Goal: Task Accomplishment & Management: Use online tool/utility

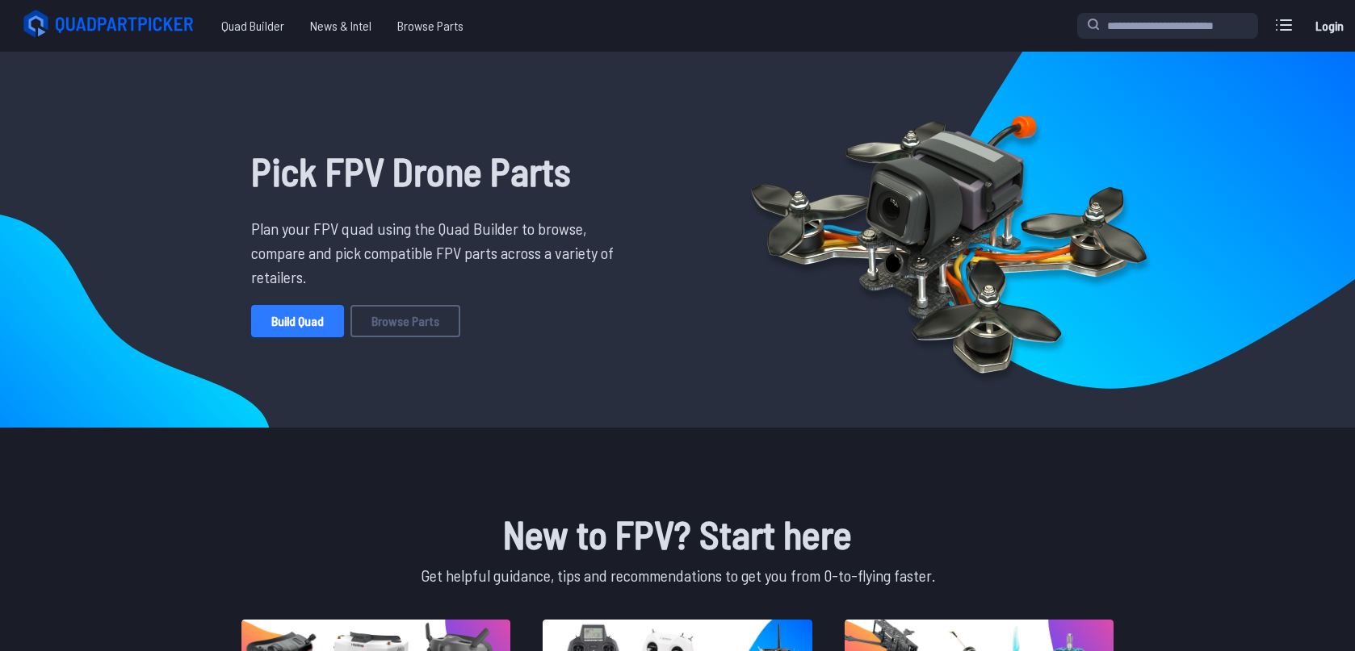
click at [324, 318] on link "Build Quad" at bounding box center [297, 321] width 93 height 32
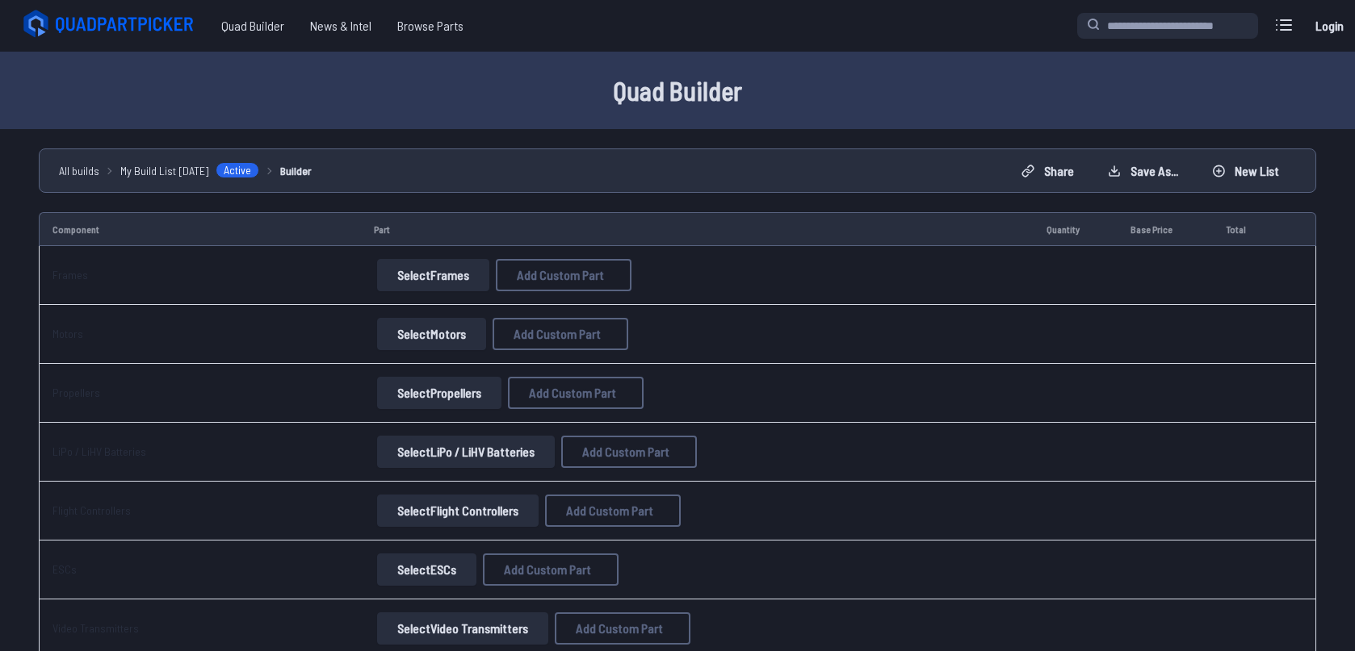
click at [423, 267] on button "Select Frames" at bounding box center [433, 275] width 112 height 32
click at [438, 270] on button "Select Frames" at bounding box center [433, 275] width 112 height 32
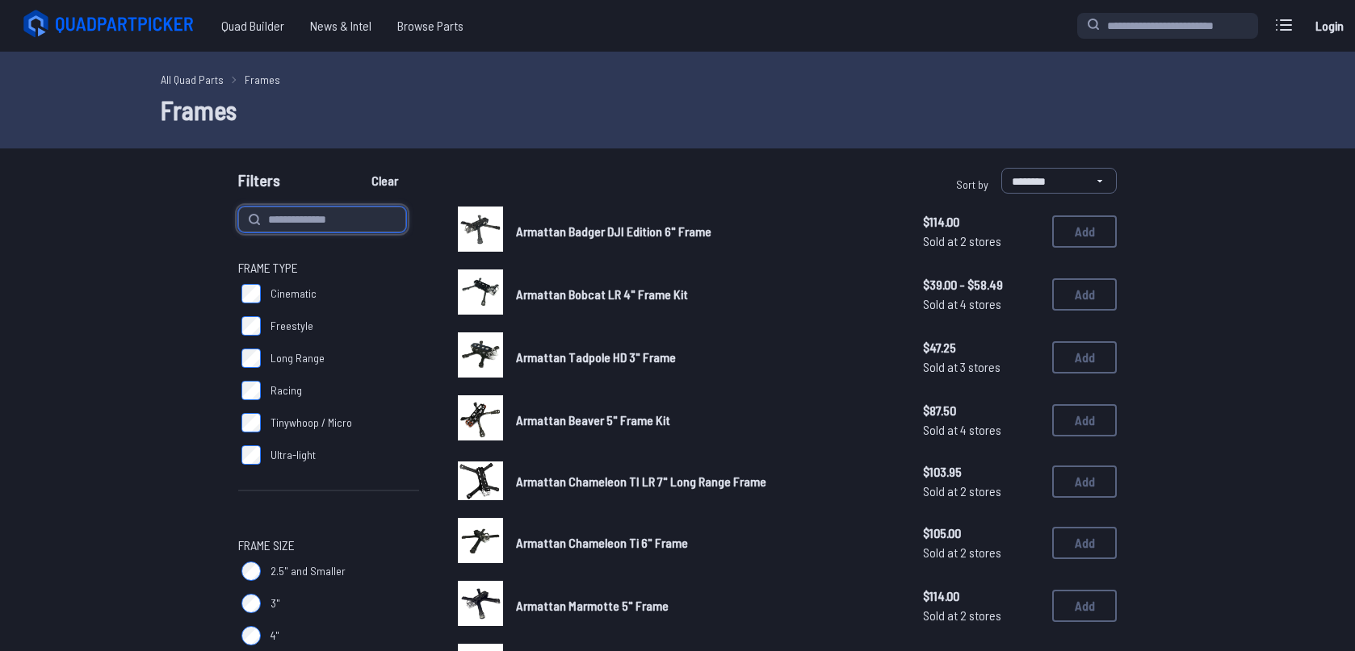
click at [310, 225] on input at bounding box center [322, 220] width 168 height 26
type input "**********"
click at [358, 168] on button "Clear" at bounding box center [385, 181] width 54 height 26
type input "**********"
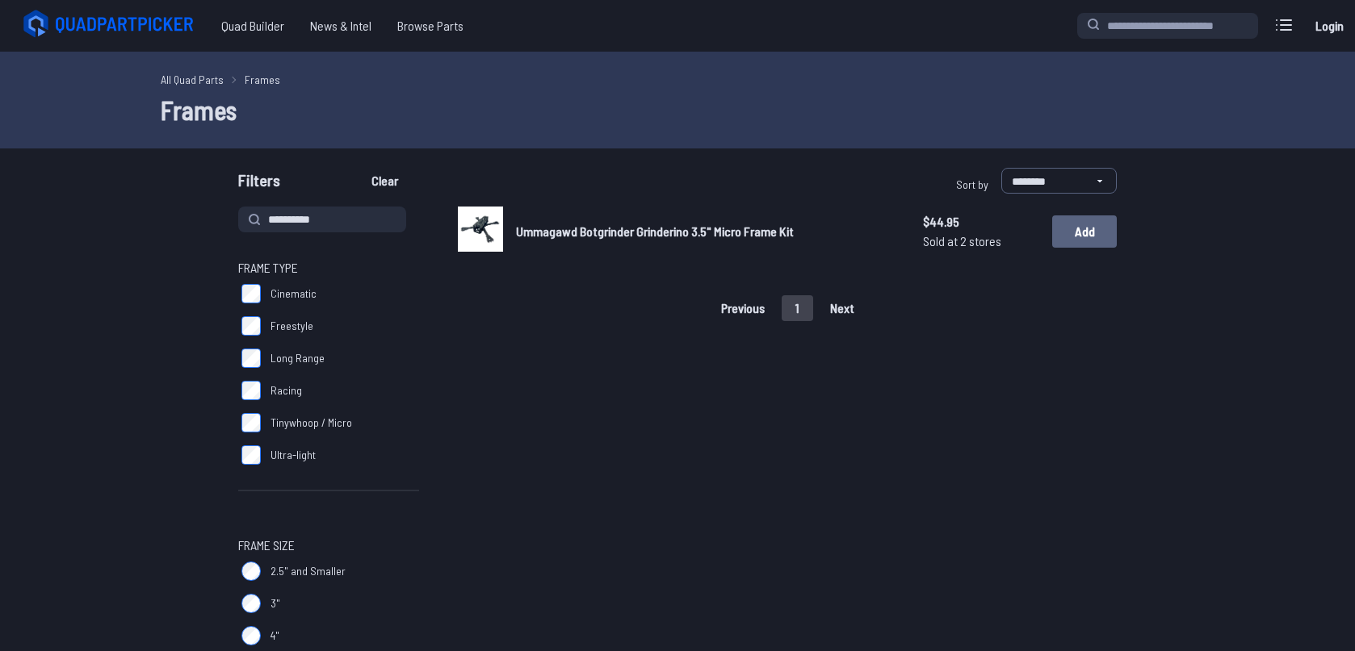
click at [1086, 241] on button "Add" at bounding box center [1084, 232] width 65 height 32
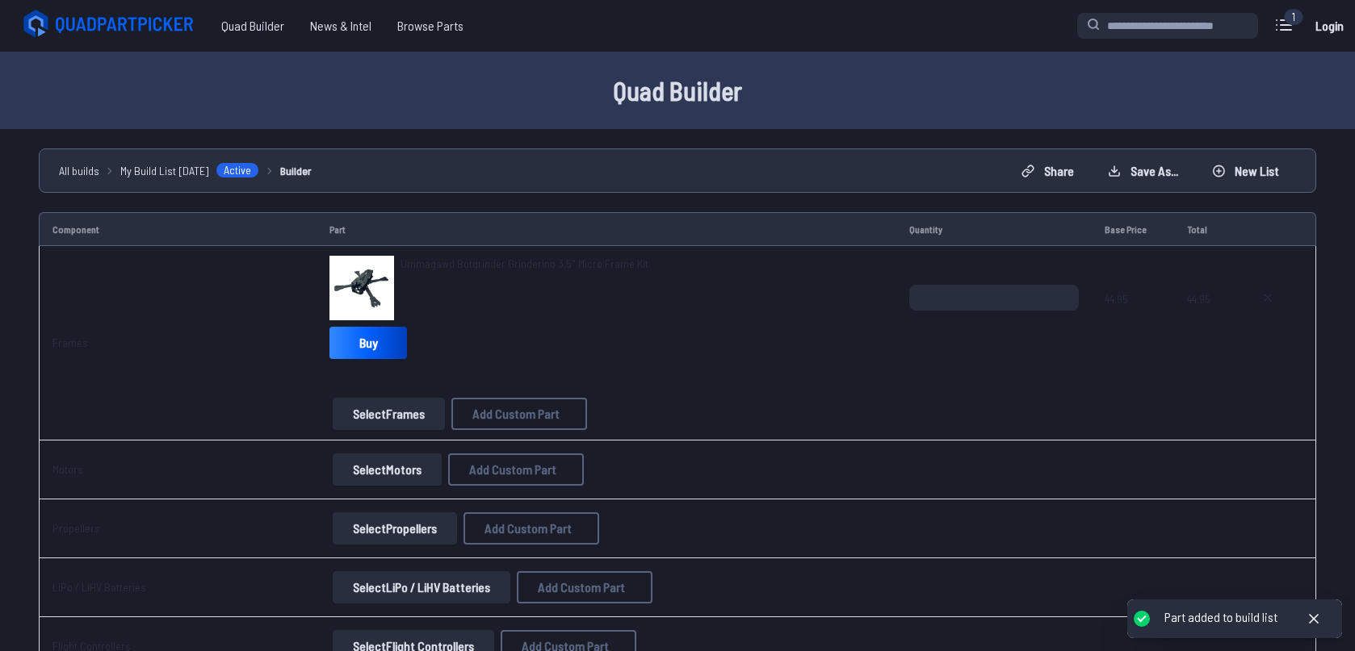
scroll to position [107, 0]
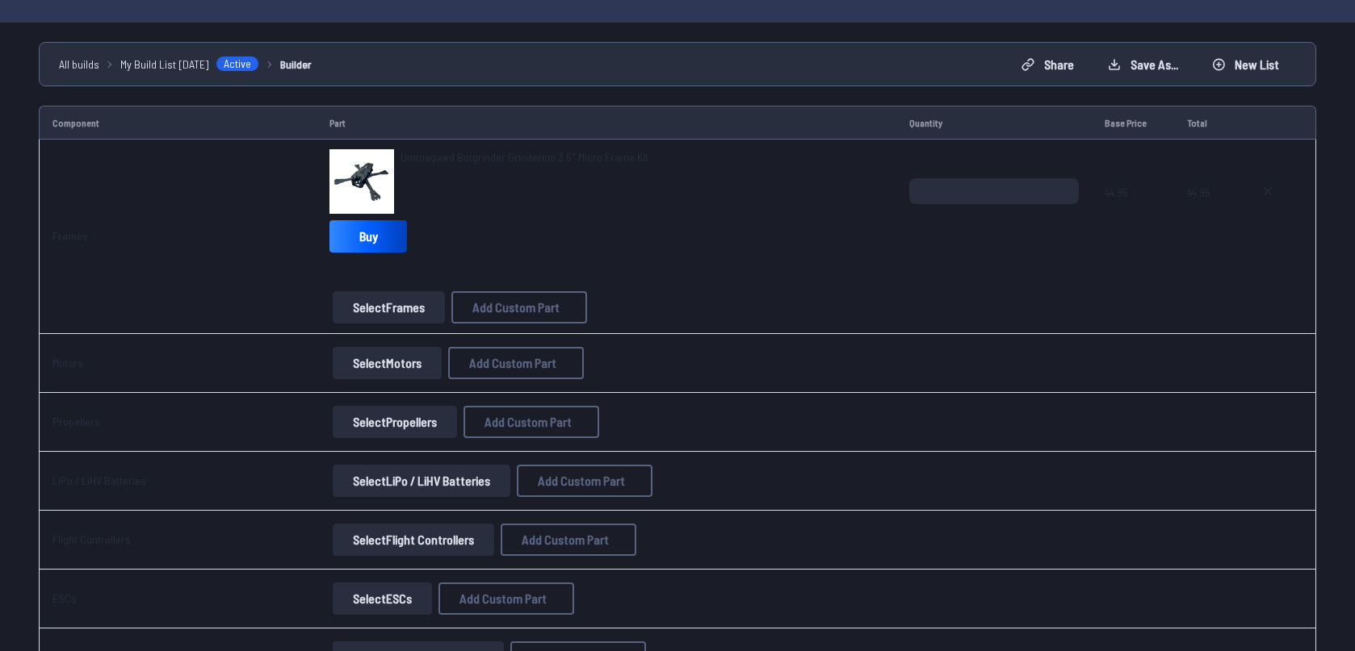
click at [374, 361] on button "Select Motors" at bounding box center [387, 363] width 109 height 32
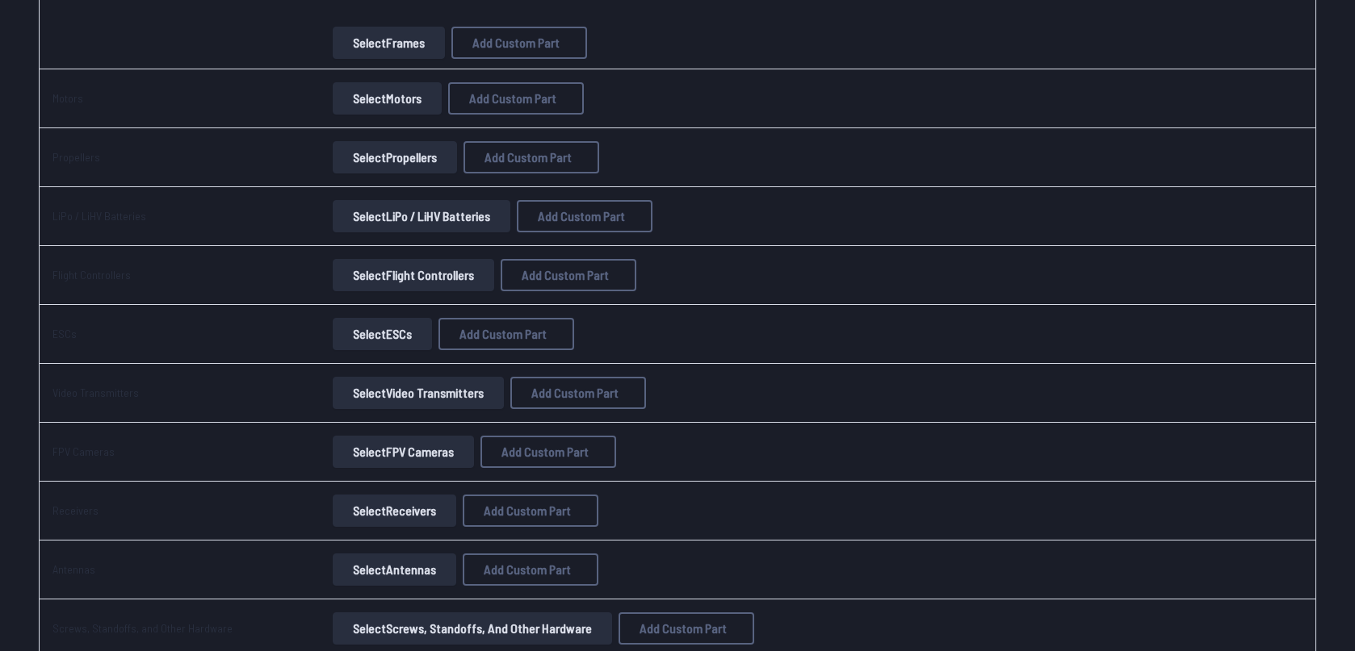
scroll to position [320, 0]
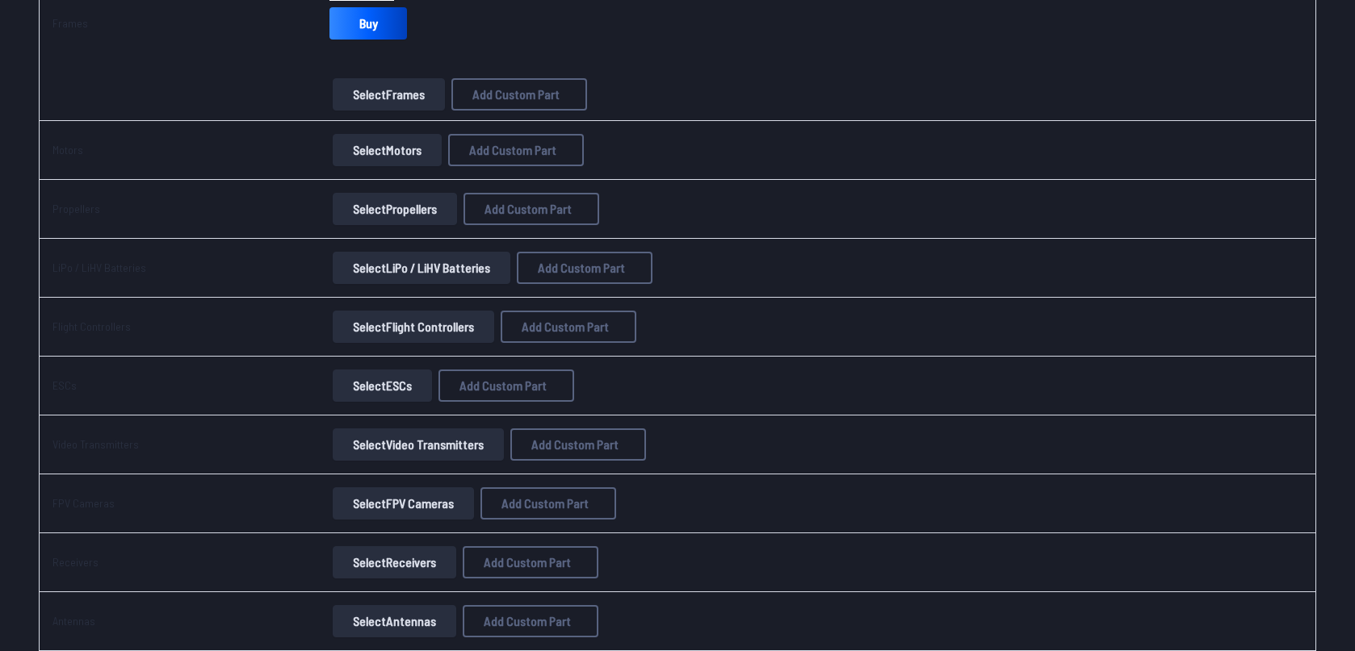
click at [411, 277] on button "Select LiPo / LiHV Batteries" at bounding box center [422, 268] width 178 height 32
click at [391, 276] on button "Select LiPo / LiHV Batteries" at bounding box center [422, 268] width 178 height 32
click at [355, 261] on button "Select LiPo / LiHV Batteries" at bounding box center [422, 268] width 178 height 32
click at [445, 274] on button "Select LiPo / LiHV Batteries" at bounding box center [422, 268] width 178 height 32
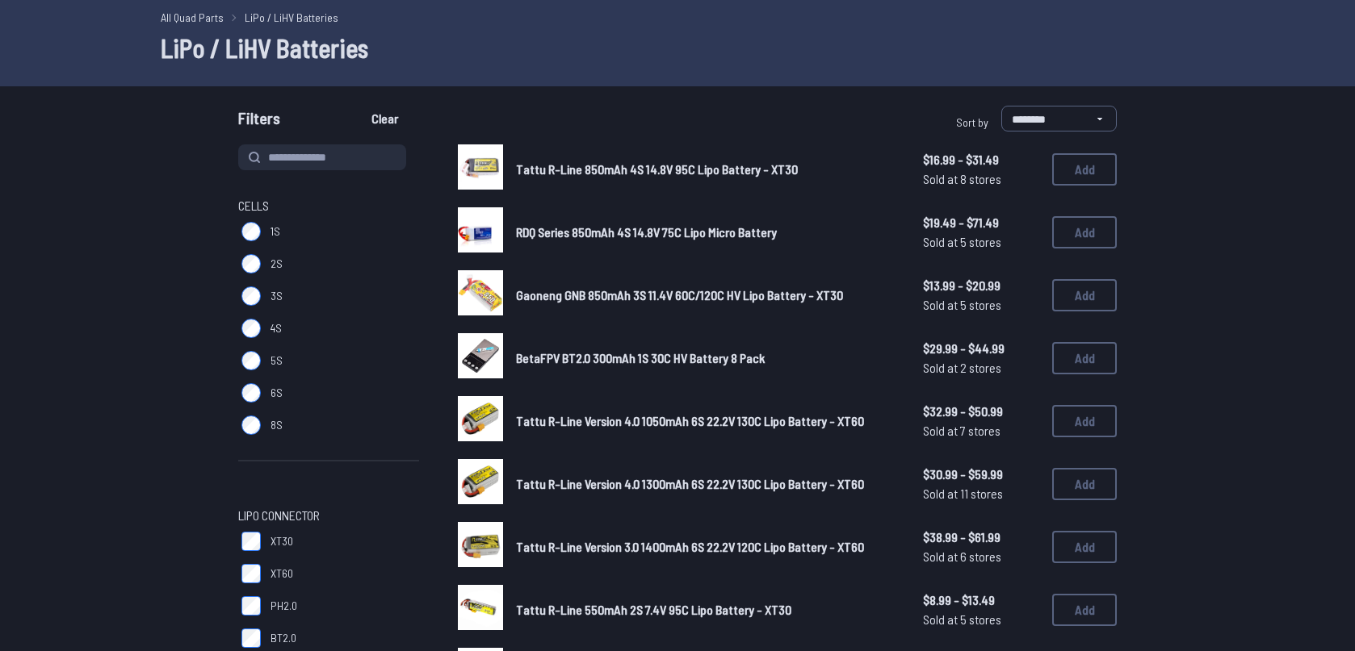
scroll to position [107, 0]
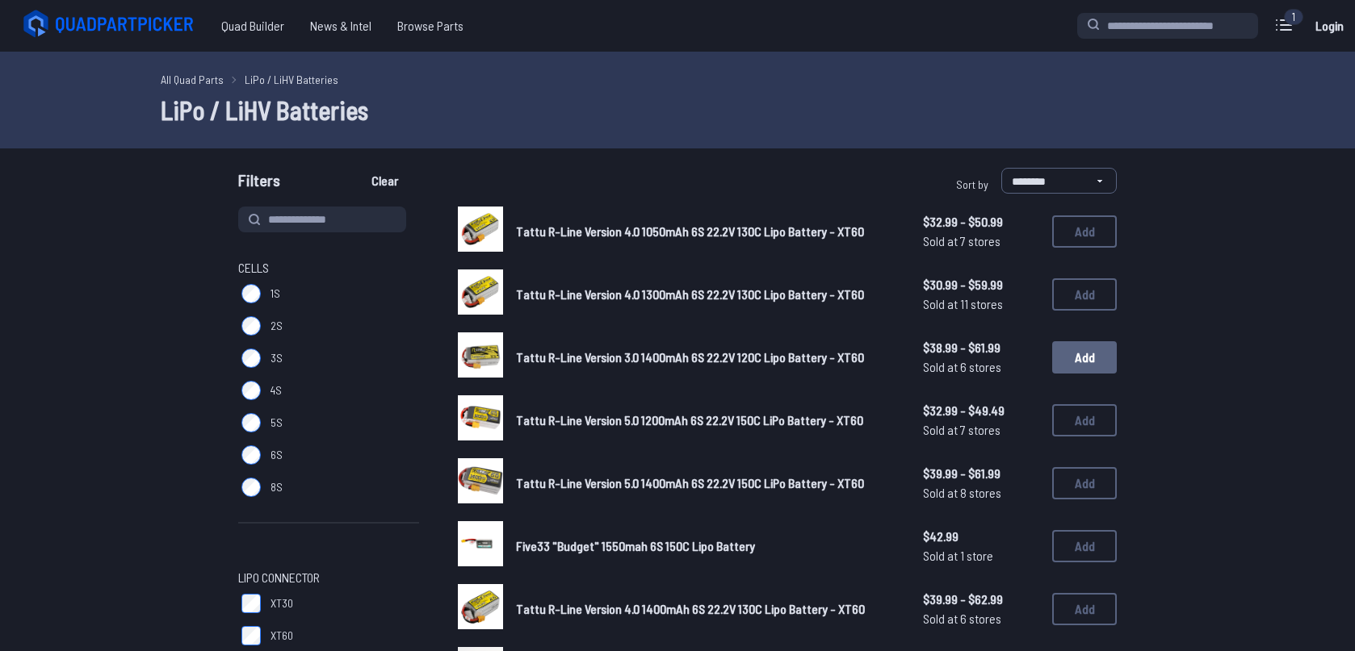
click at [1091, 363] on button "Add" at bounding box center [1084, 357] width 65 height 32
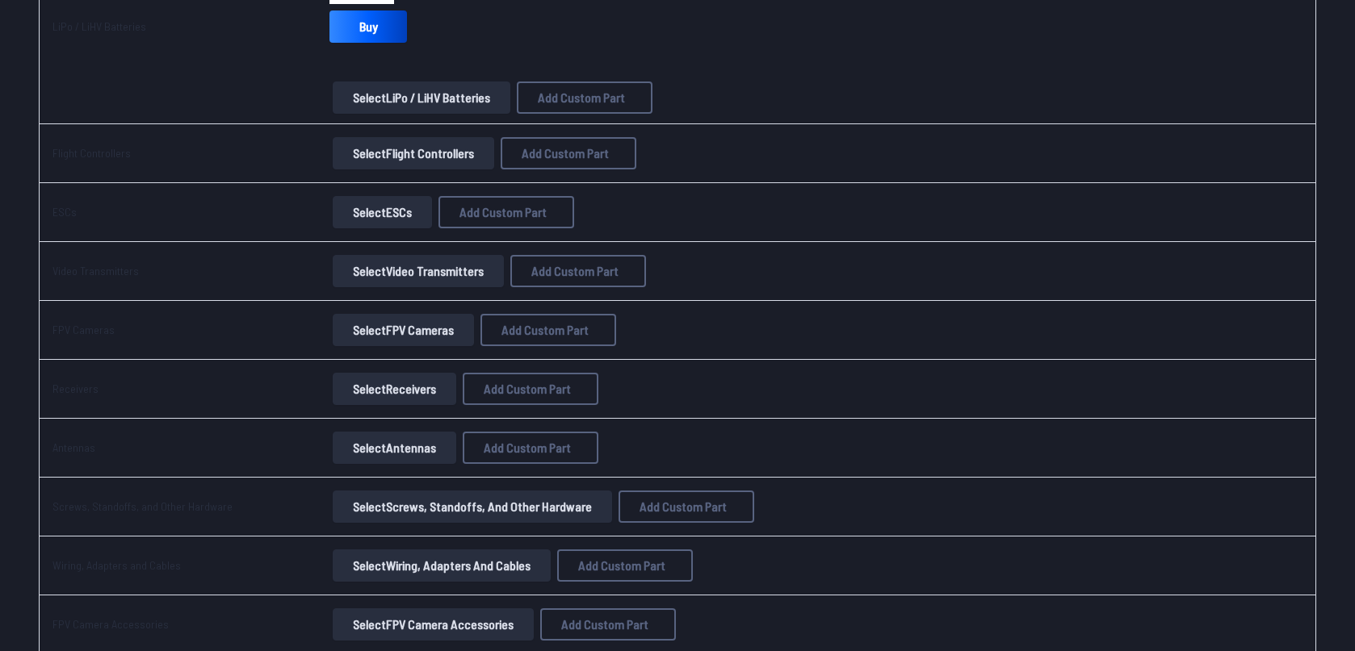
scroll to position [639, 0]
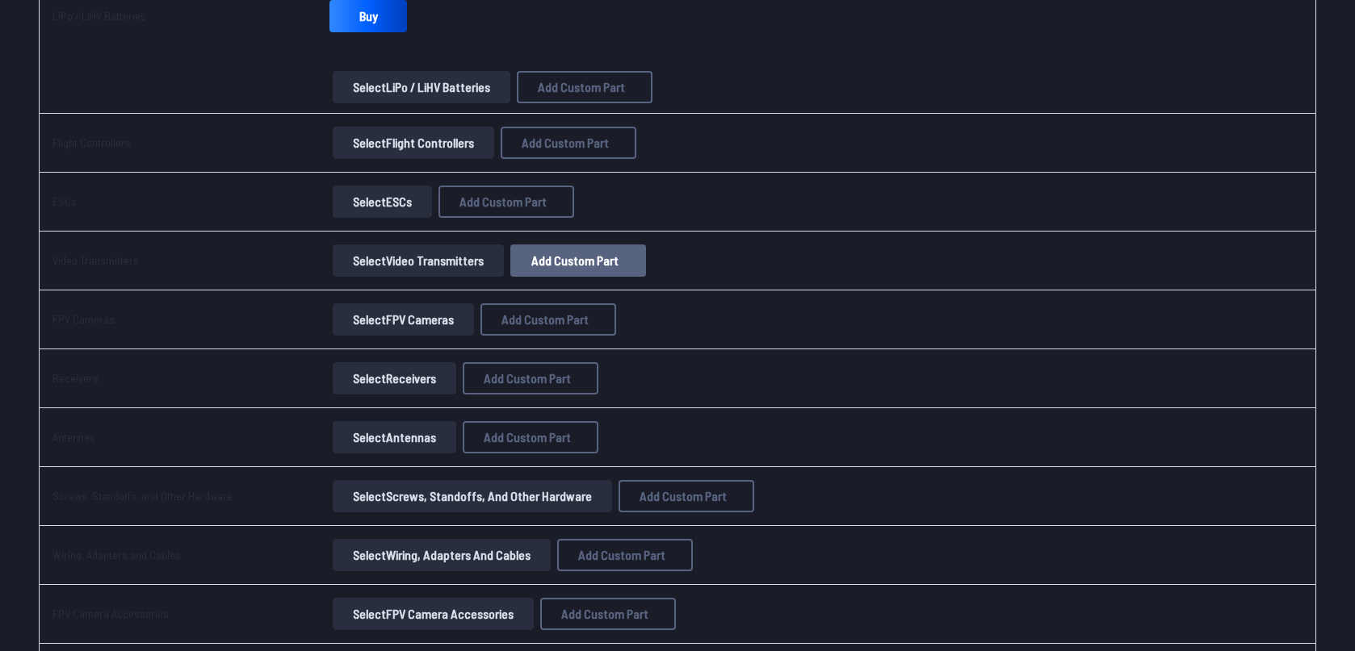
click at [588, 274] on button "Add Custom Part" at bounding box center [578, 261] width 136 height 32
select select "**********"
drag, startPoint x: 1058, startPoint y: 255, endPoint x: 1049, endPoint y: 258, distance: 9.4
click at [1058, 256] on div "Add Custom Part Part name* Brand / Manufacturer Price * Link Category Cancel Ad…" at bounding box center [677, 325] width 1355 height 651
drag, startPoint x: 707, startPoint y: 573, endPoint x: 654, endPoint y: 532, distance: 67.3
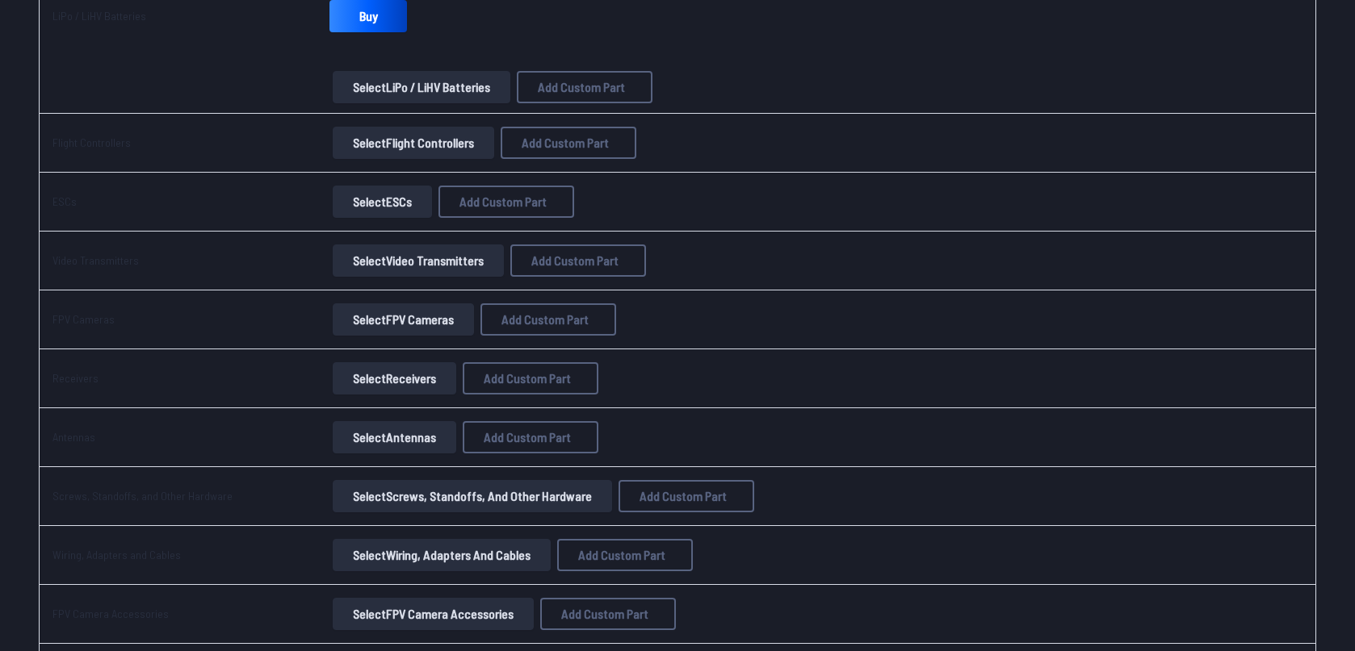
click at [706, 555] on button "Cancel" at bounding box center [711, 542] width 57 height 23
click at [378, 258] on button "Select Video Transmitters" at bounding box center [418, 261] width 171 height 32
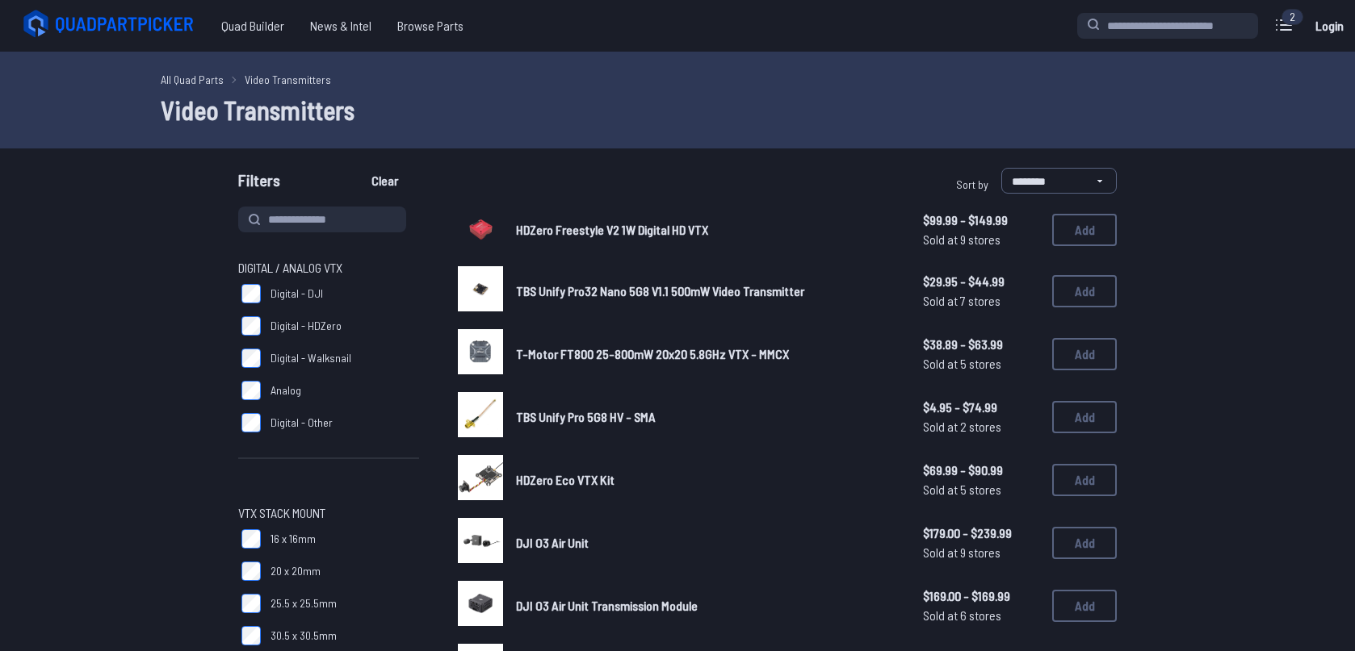
click at [1083, 245] on button "Add" at bounding box center [1084, 230] width 65 height 32
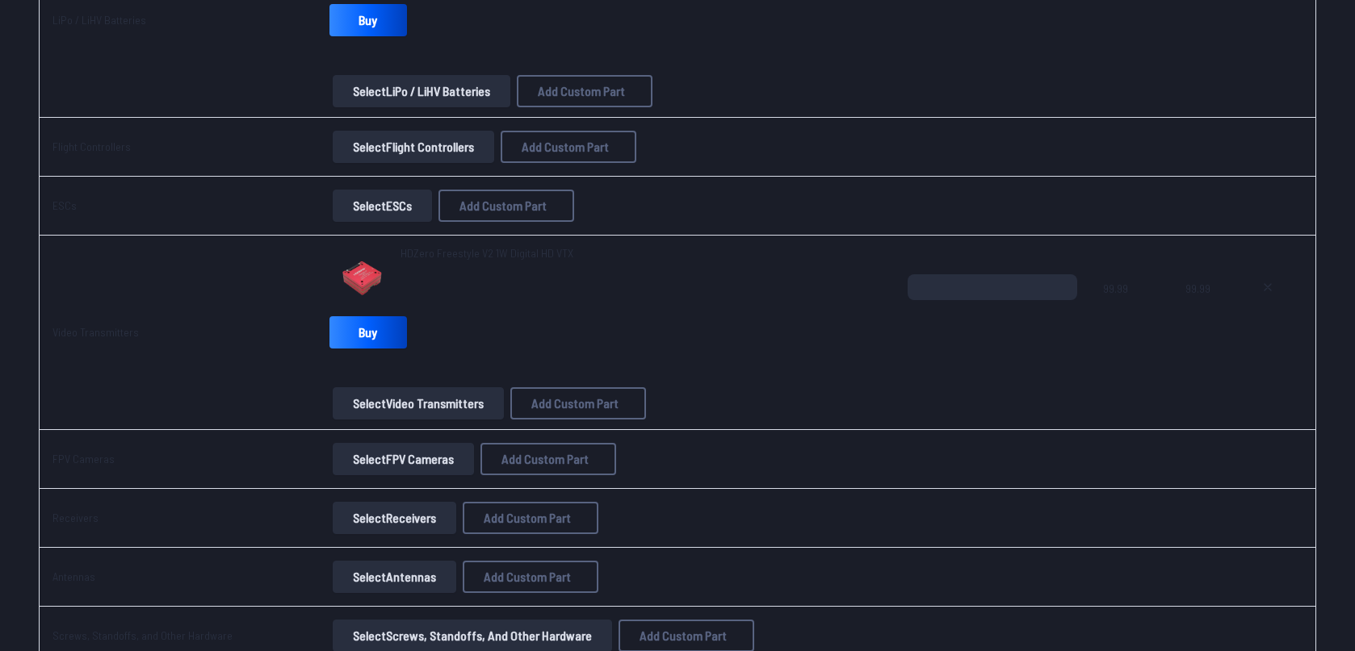
scroll to position [639, 0]
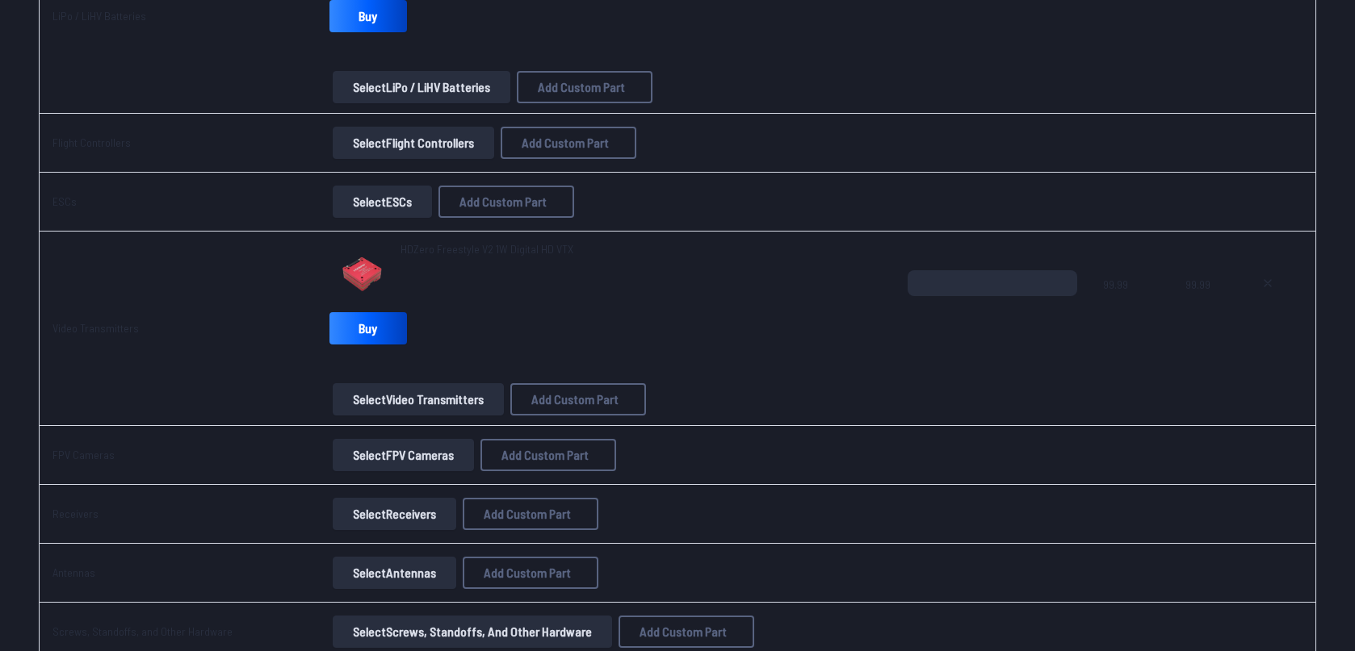
click at [443, 441] on button "Select FPV Cameras" at bounding box center [403, 455] width 141 height 32
click at [429, 454] on button "Select FPV Cameras" at bounding box center [403, 455] width 141 height 32
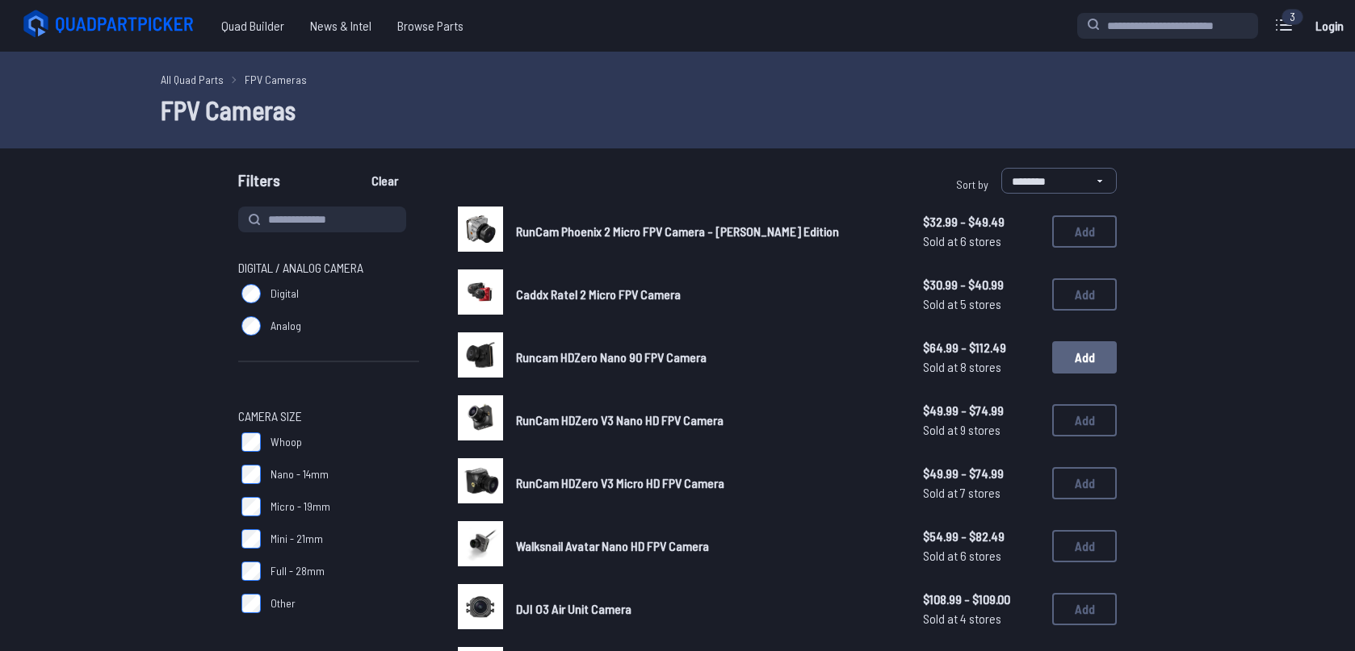
click at [1088, 354] on button "Add" at bounding box center [1084, 357] width 65 height 32
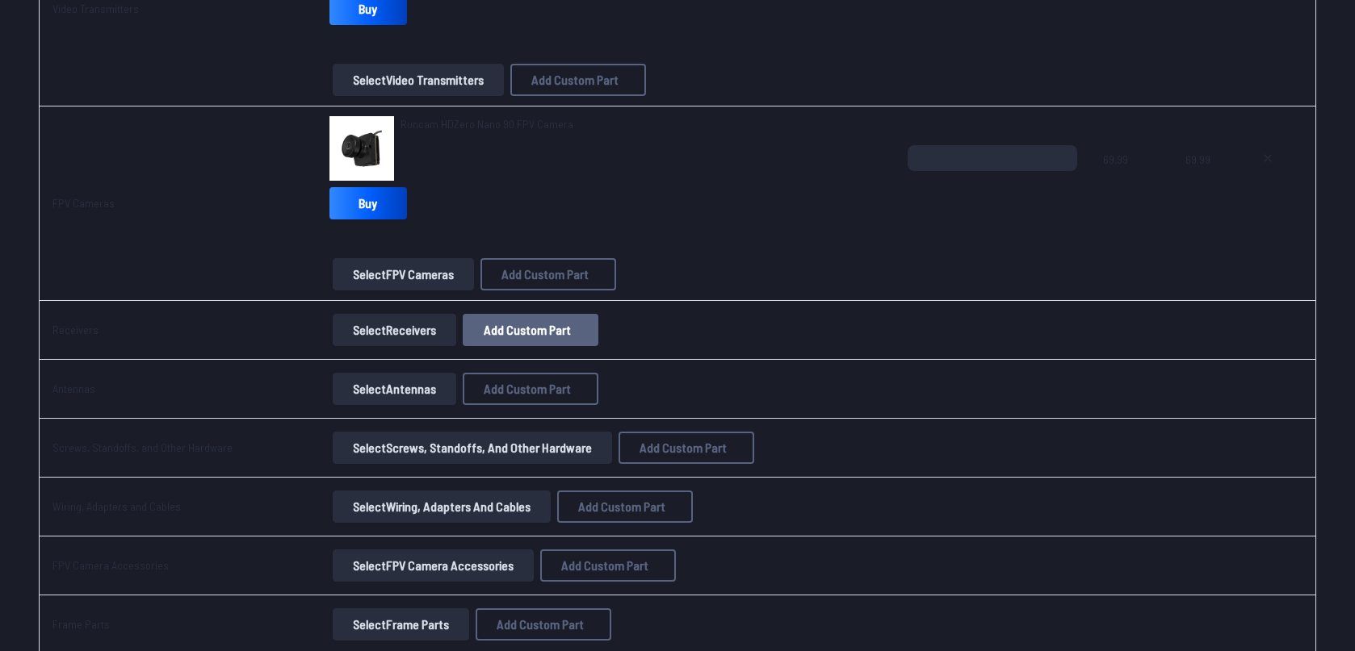
scroll to position [1066, 0]
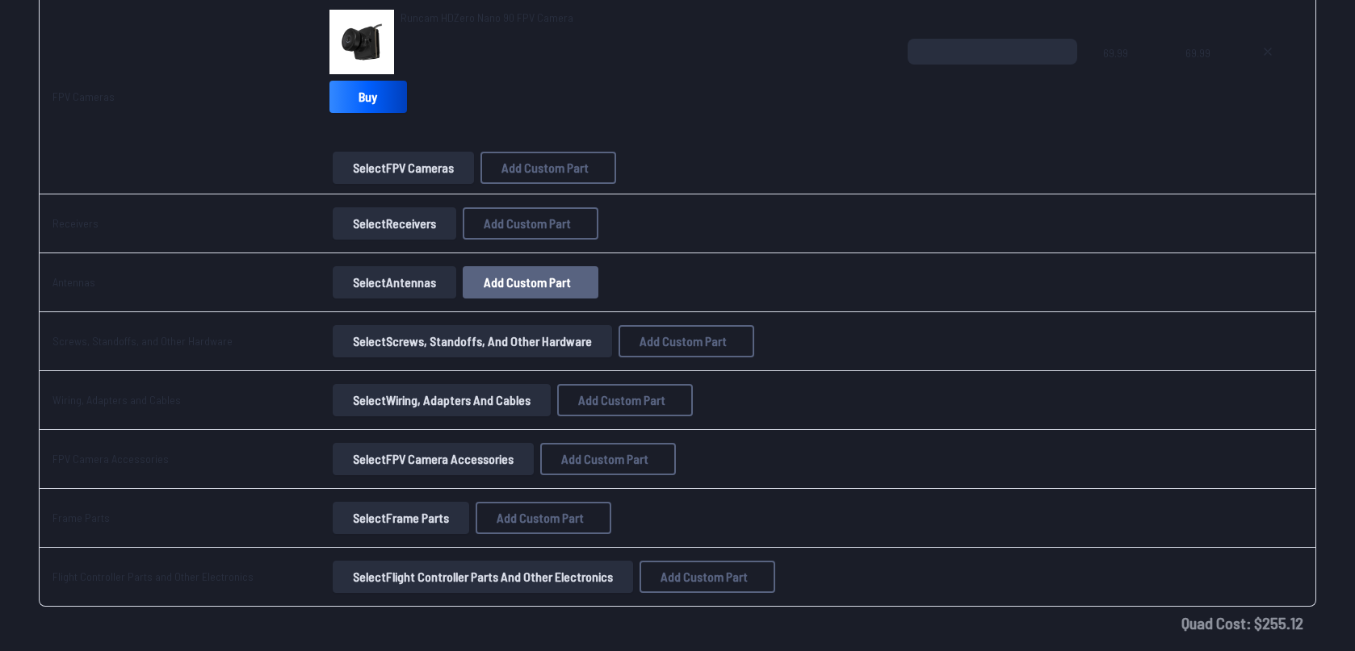
click at [570, 295] on button "Add Custom Part" at bounding box center [531, 282] width 136 height 32
drag, startPoint x: 153, startPoint y: 263, endPoint x: 174, endPoint y: 259, distance: 21.4
click at [157, 262] on div "Add Custom Part Part name* Brand / Manufacturer Price * Link Category Cancel Ad…" at bounding box center [677, 325] width 1355 height 651
click at [707, 555] on button "Cancel" at bounding box center [711, 542] width 57 height 23
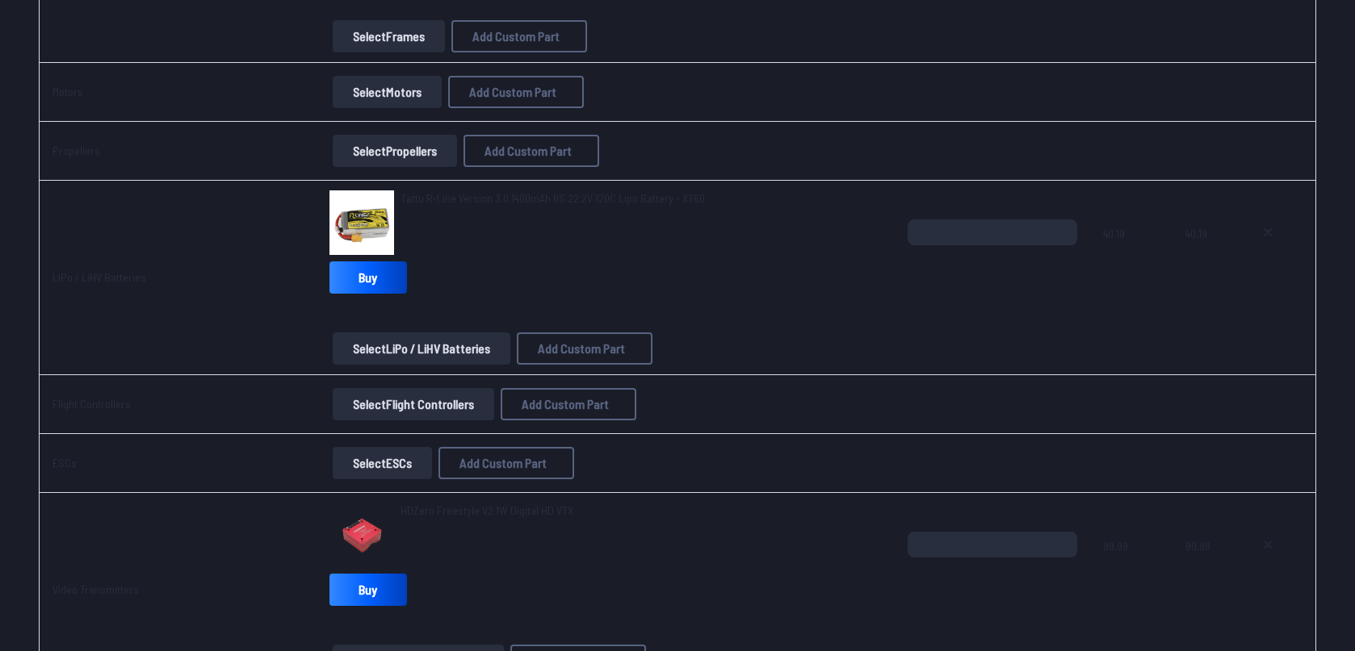
scroll to position [213, 0]
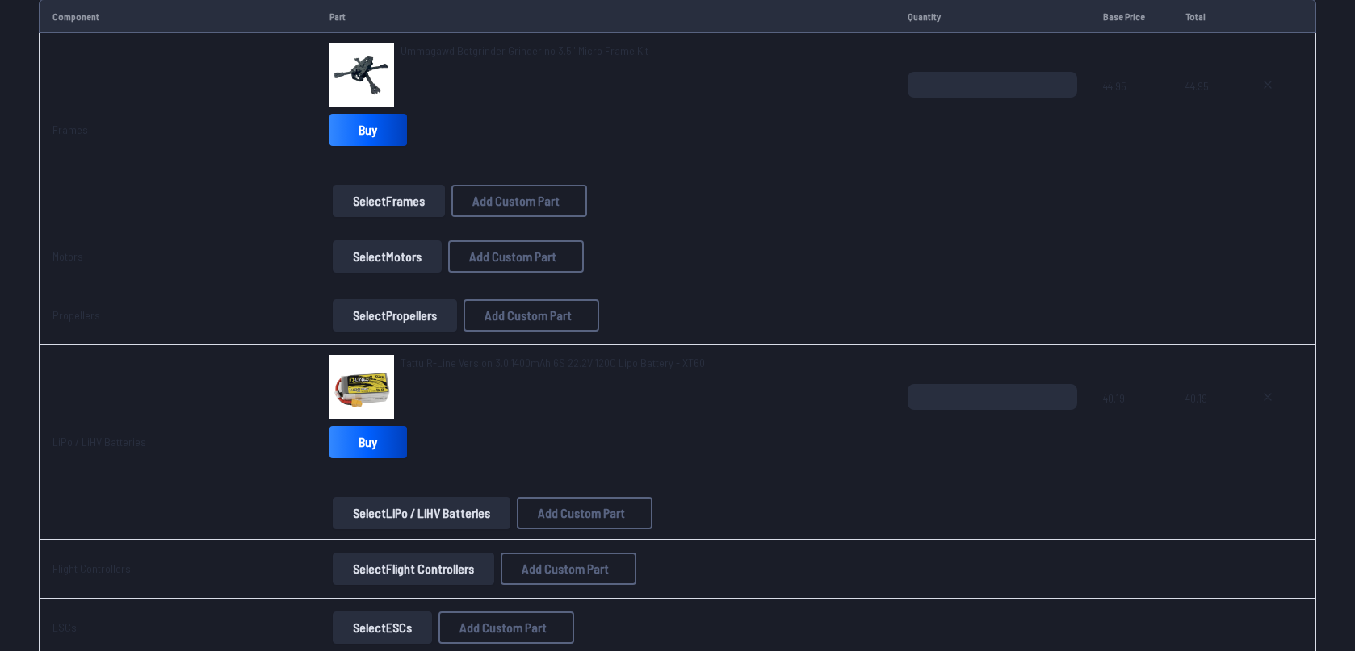
click at [383, 270] on button "Select Motors" at bounding box center [387, 257] width 109 height 32
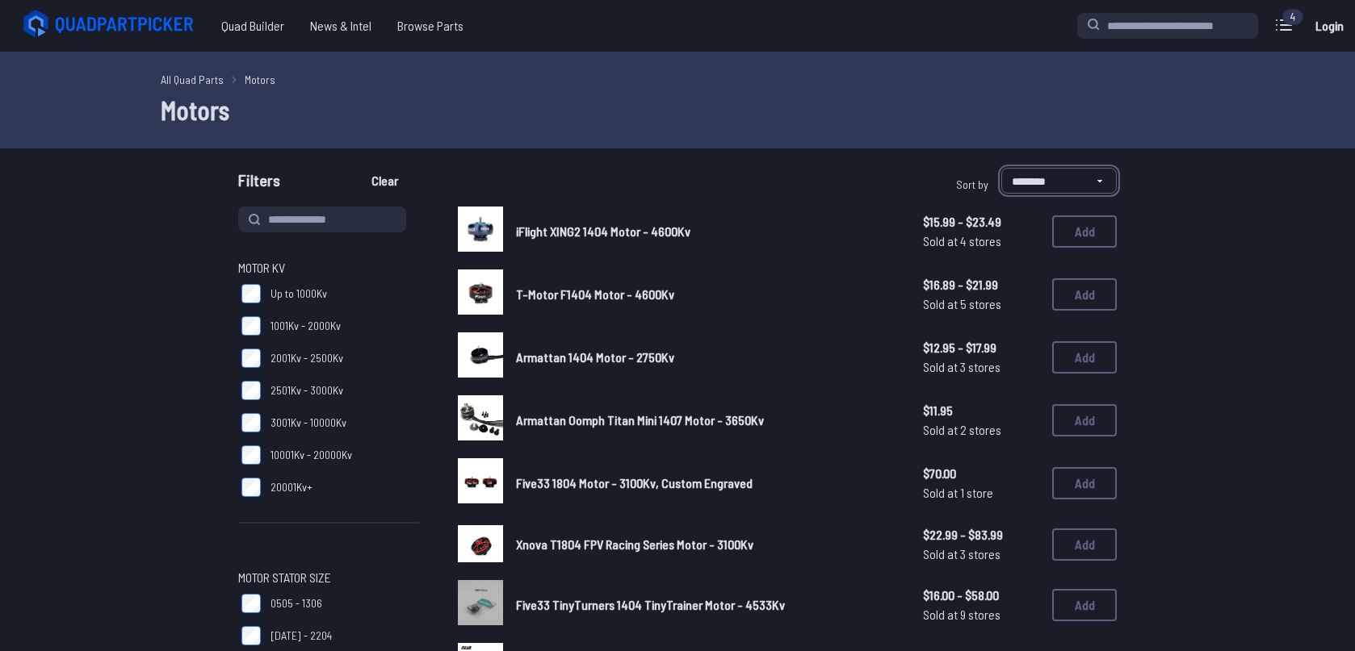
click at [1001, 168] on select "**********" at bounding box center [1058, 181] width 115 height 26
click option "******" at bounding box center [0, 0] width 0 height 0
click at [1001, 168] on select "**********" at bounding box center [1058, 181] width 115 height 26
click option "***" at bounding box center [0, 0] width 0 height 0
click at [1038, 198] on label "**********" at bounding box center [1035, 184] width 164 height 32
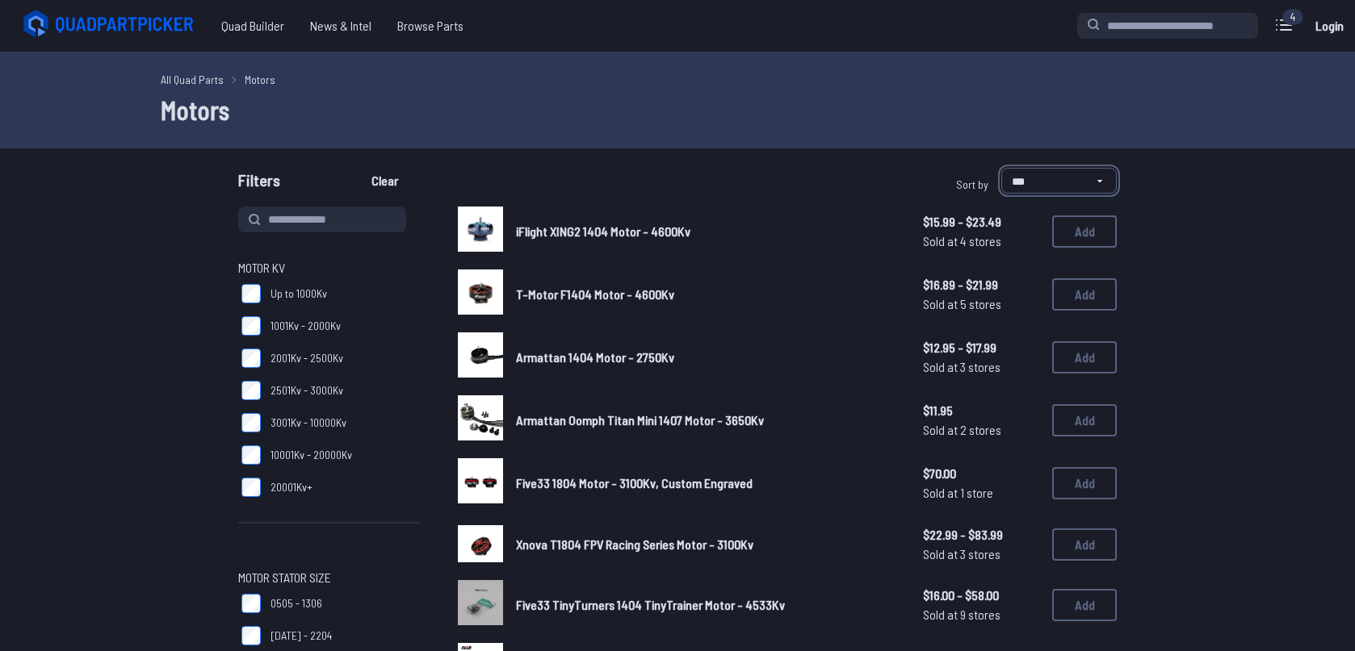
click at [1038, 194] on select "**********" at bounding box center [1058, 181] width 115 height 26
click at [1001, 168] on select "**********" at bounding box center [1058, 181] width 115 height 26
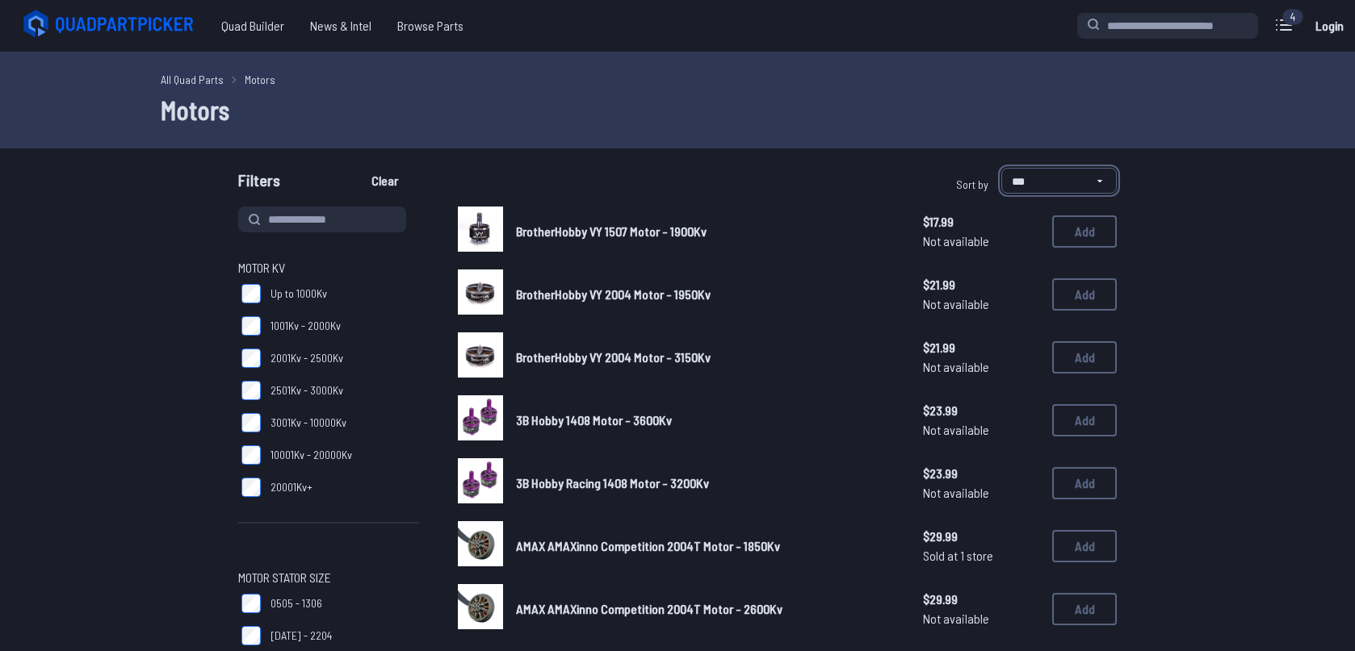
click option "**********" at bounding box center [0, 0] width 0 height 0
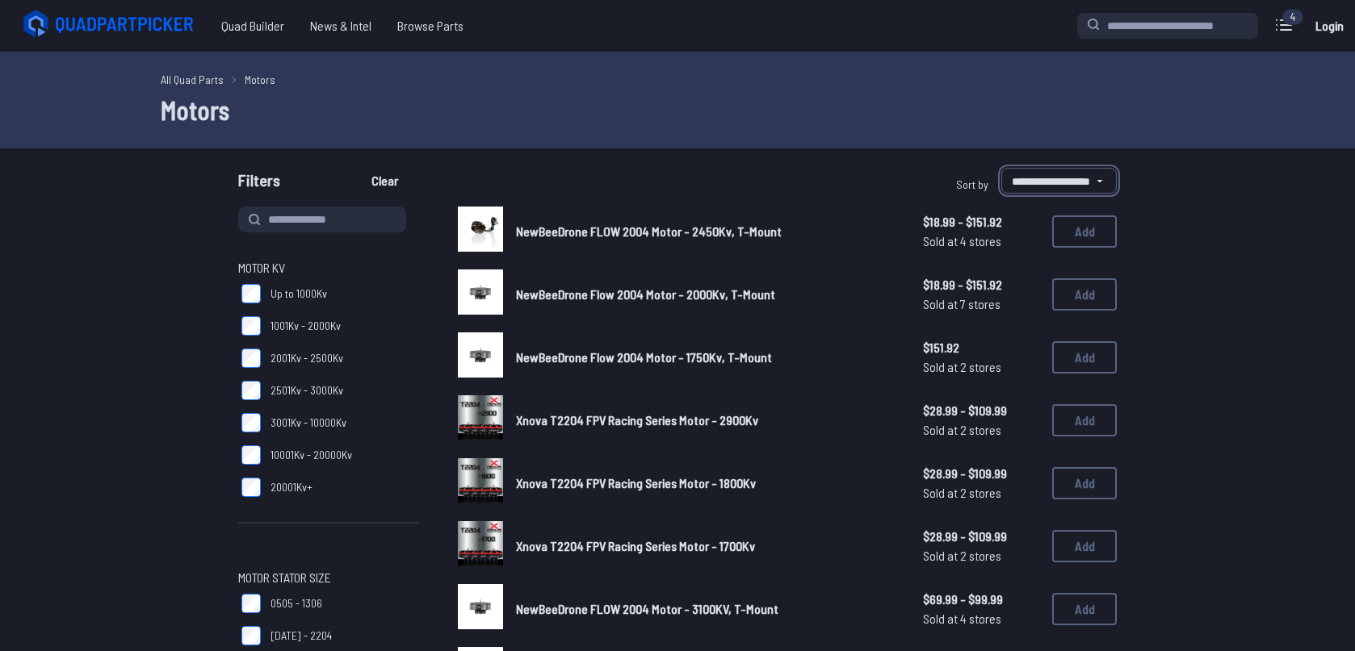
click at [1001, 168] on select "**********" at bounding box center [1058, 181] width 115 height 26
select select "********"
click option "********" at bounding box center [0, 0] width 0 height 0
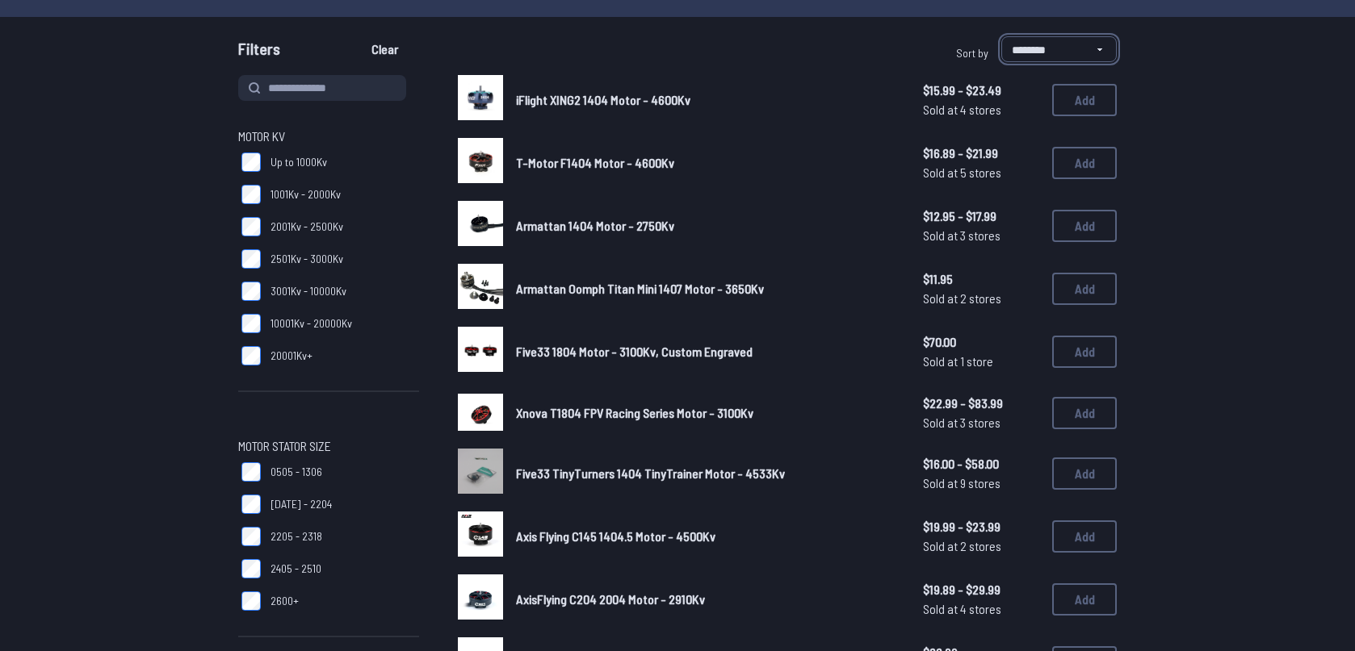
scroll to position [107, 0]
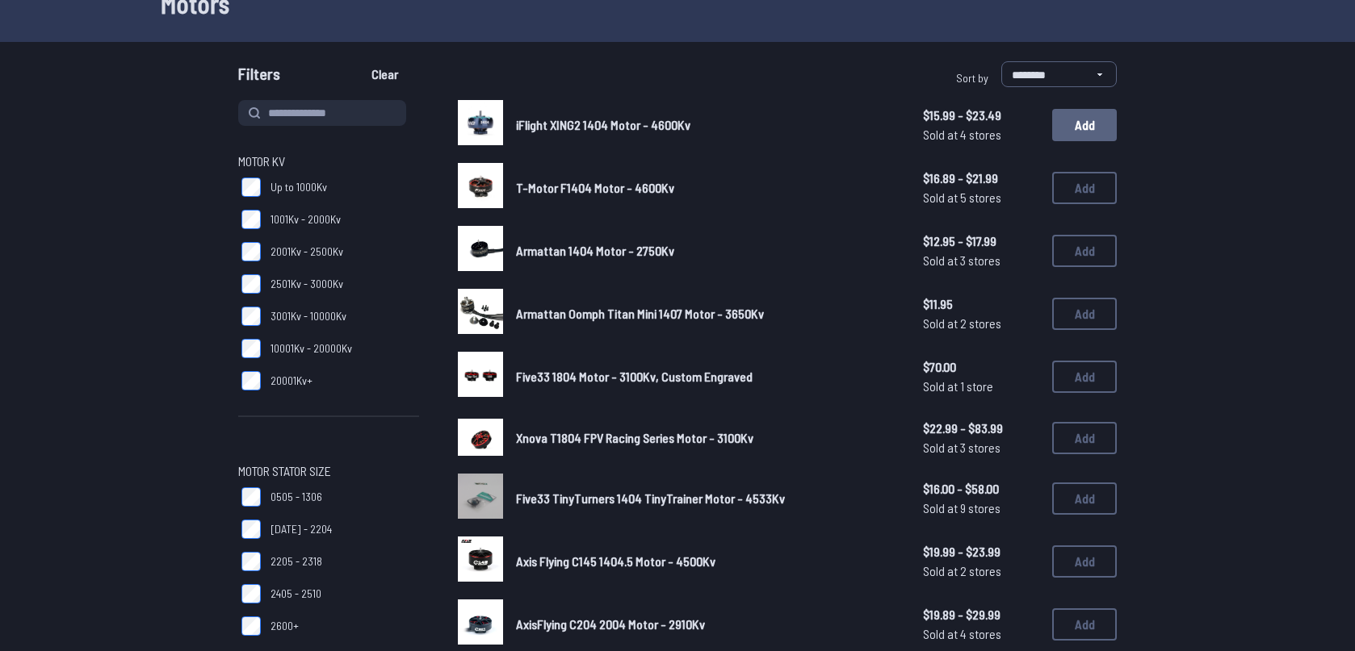
click at [1103, 134] on button "Add" at bounding box center [1084, 125] width 65 height 32
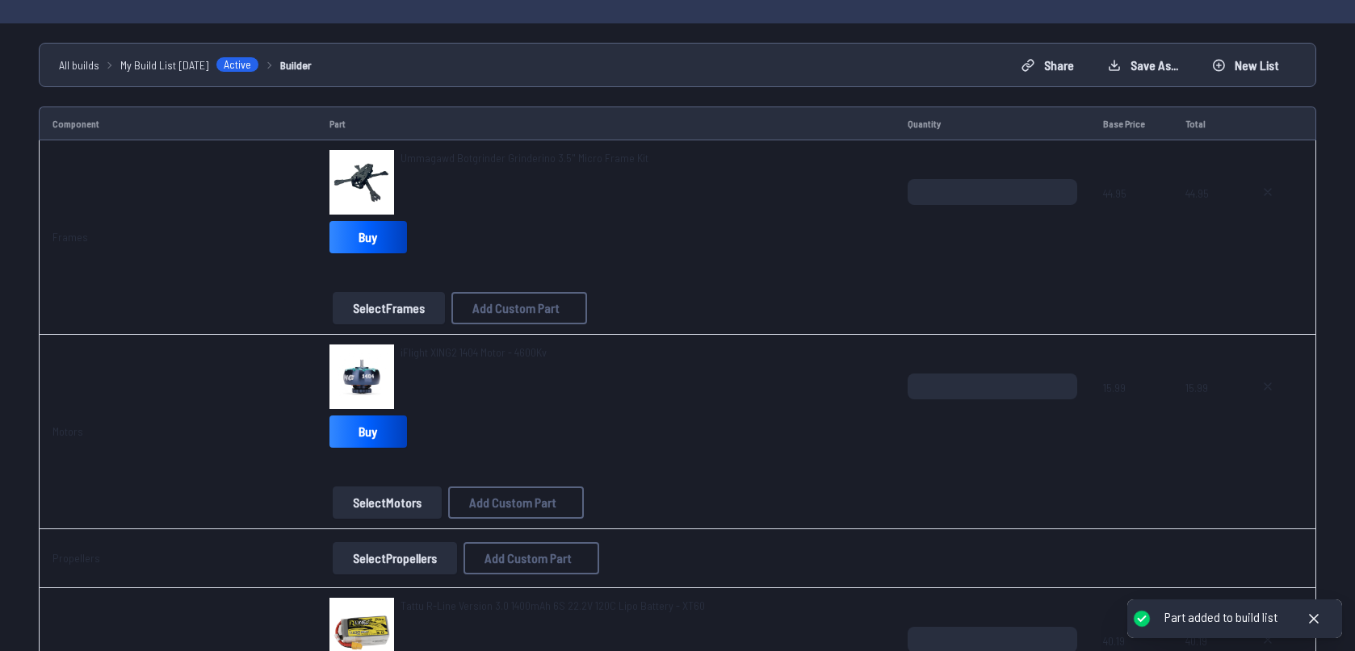
scroll to position [107, 0]
click at [411, 552] on button "Select Propellers" at bounding box center [395, 558] width 124 height 32
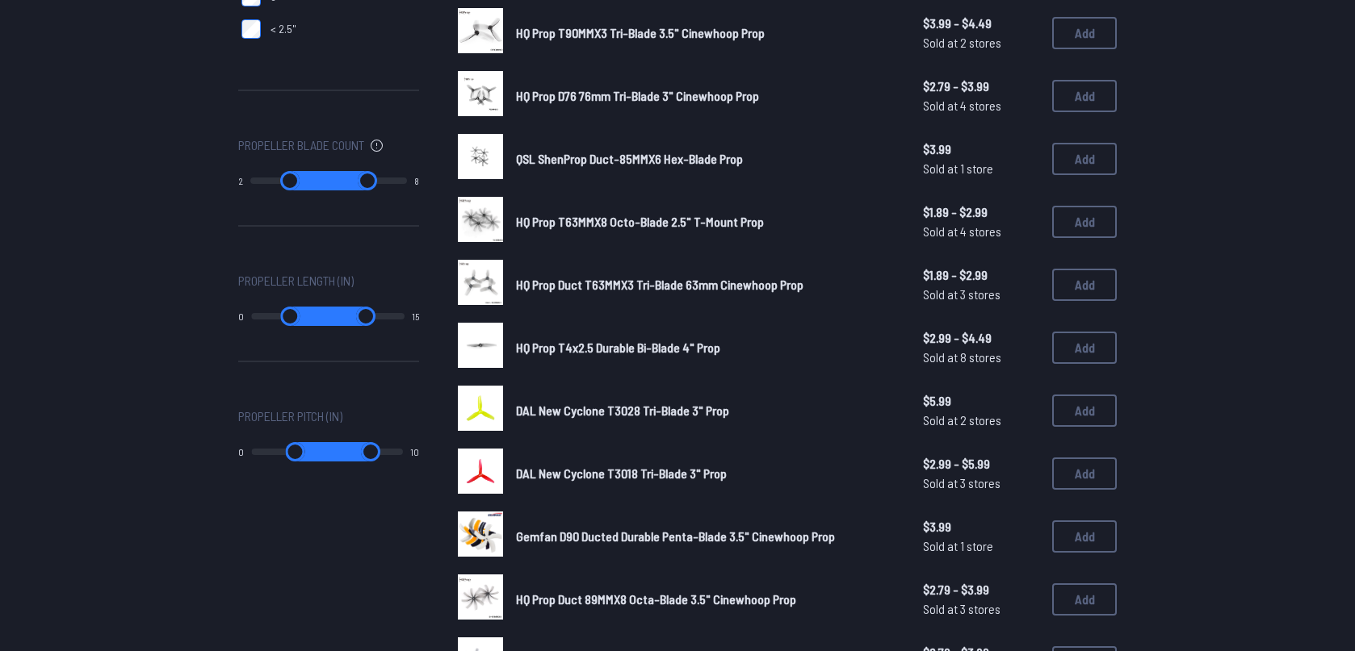
scroll to position [107, 0]
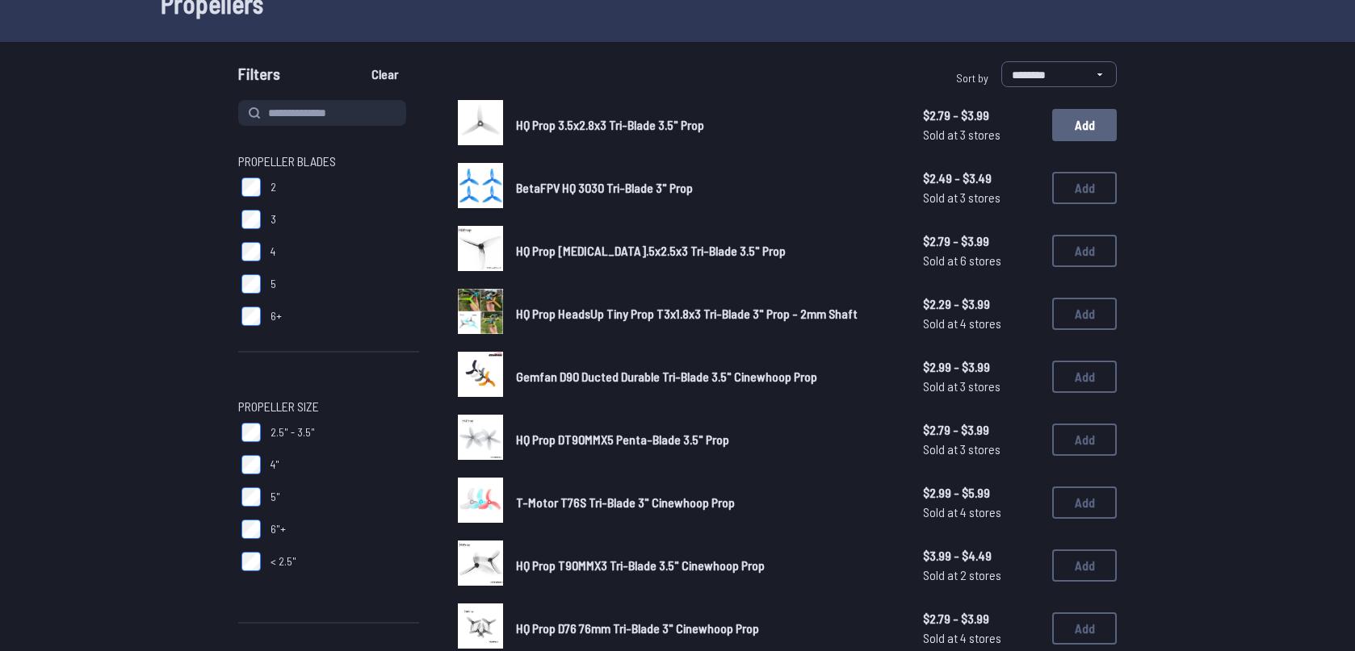
click at [1076, 121] on button "Add" at bounding box center [1084, 125] width 65 height 32
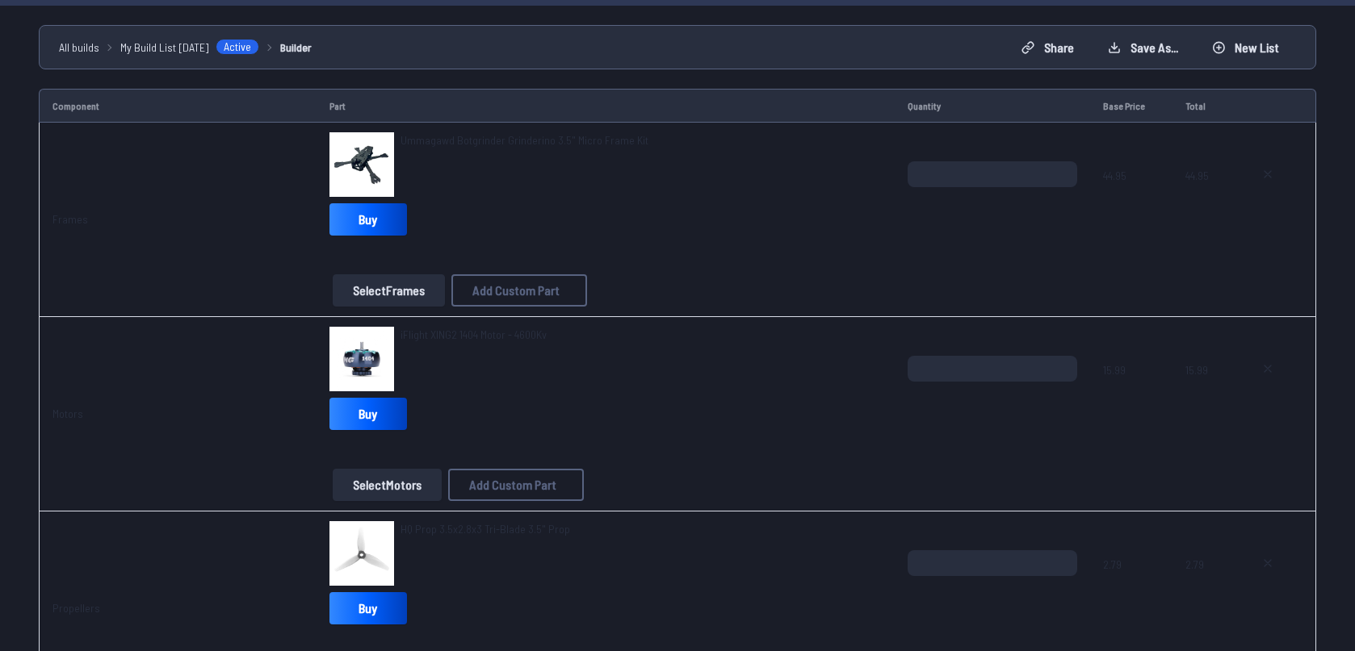
scroll to position [213, 0]
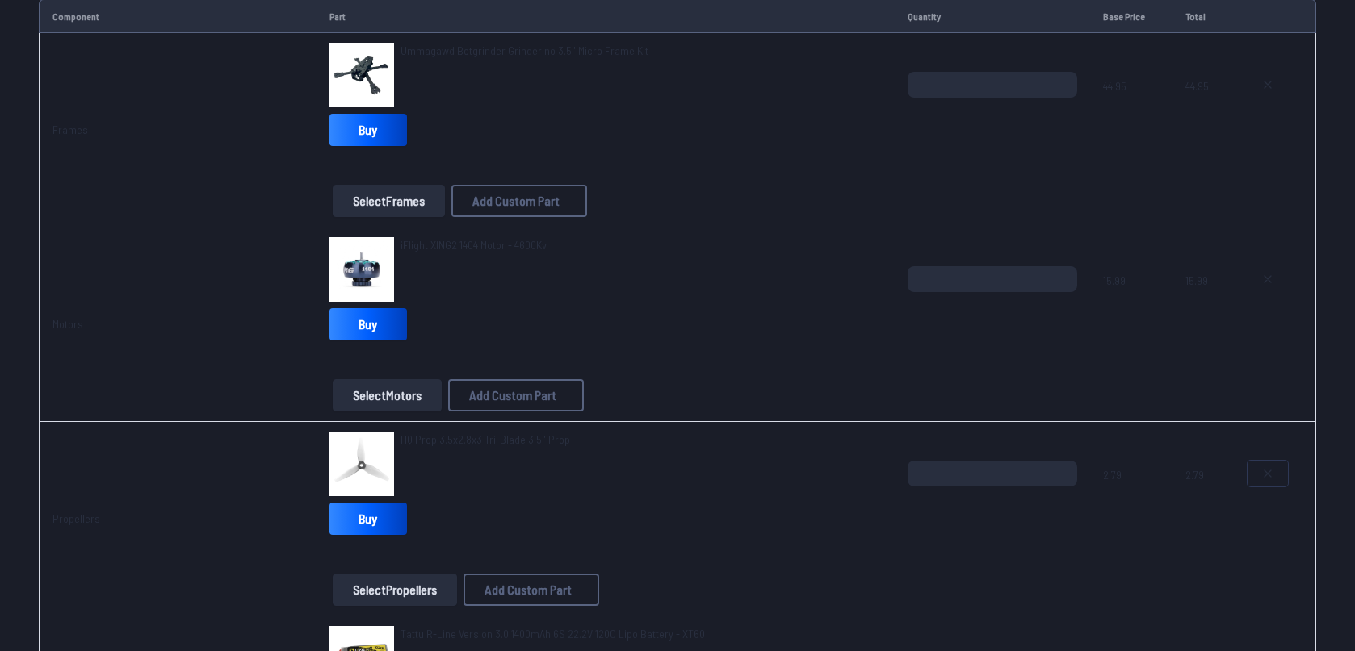
click at [1267, 475] on icon at bounding box center [1267, 473] width 13 height 13
type textarea "**********"
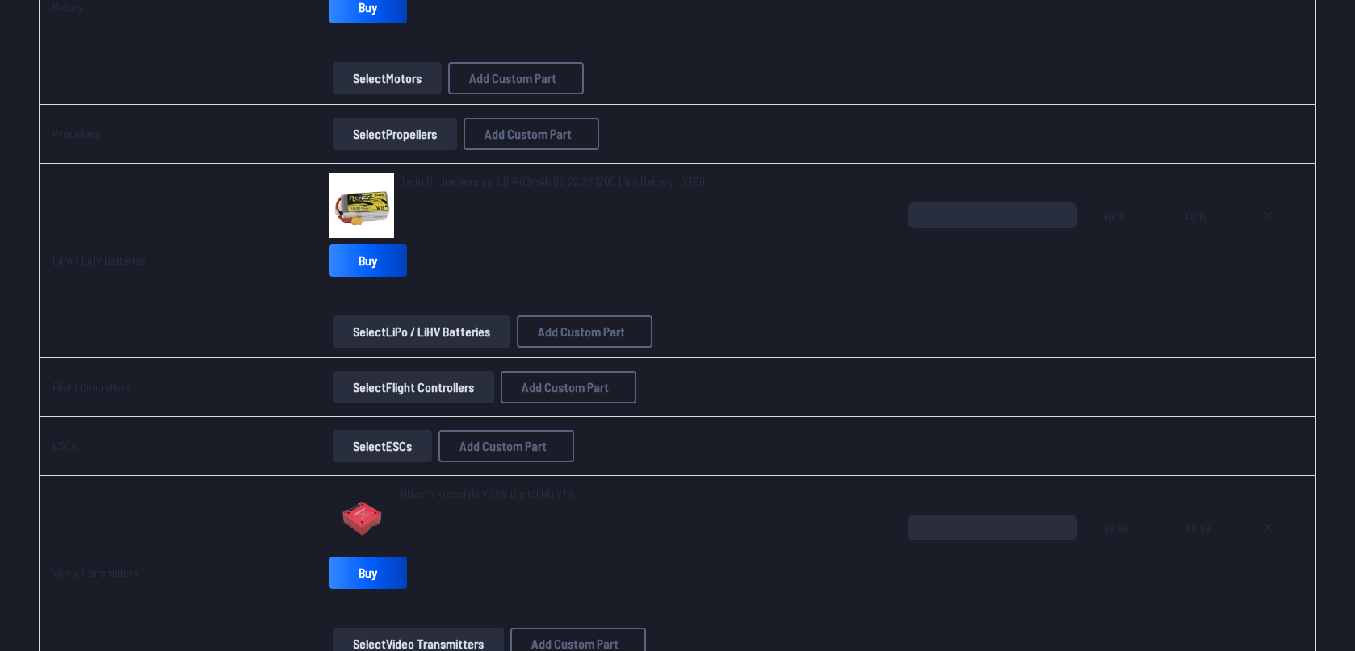
scroll to position [533, 0]
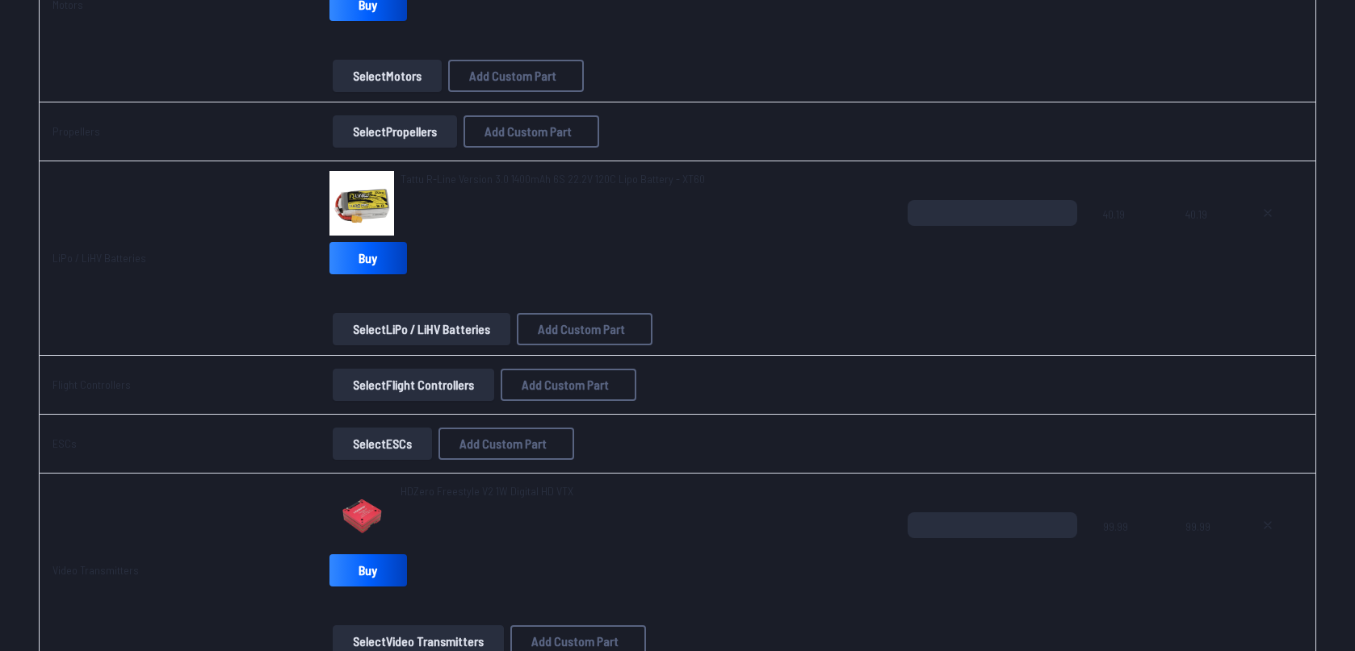
click at [378, 131] on button "Select Propellers" at bounding box center [395, 131] width 124 height 32
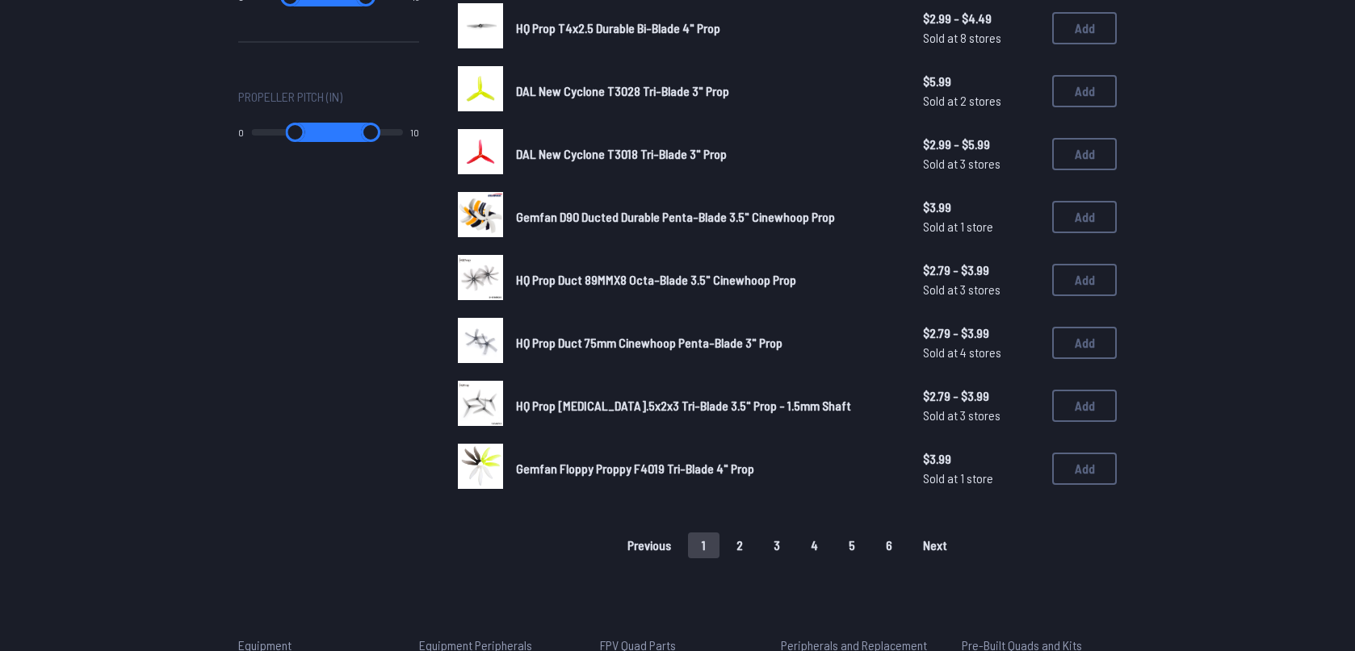
scroll to position [107, 0]
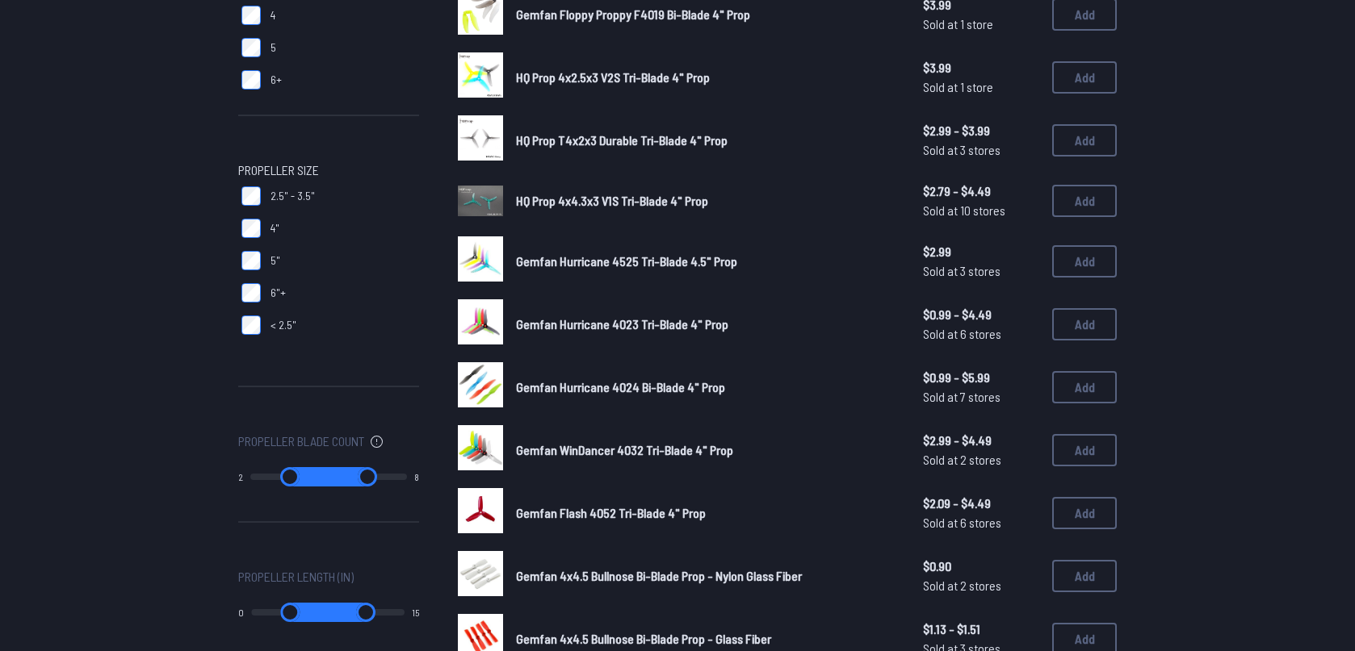
scroll to position [426, 0]
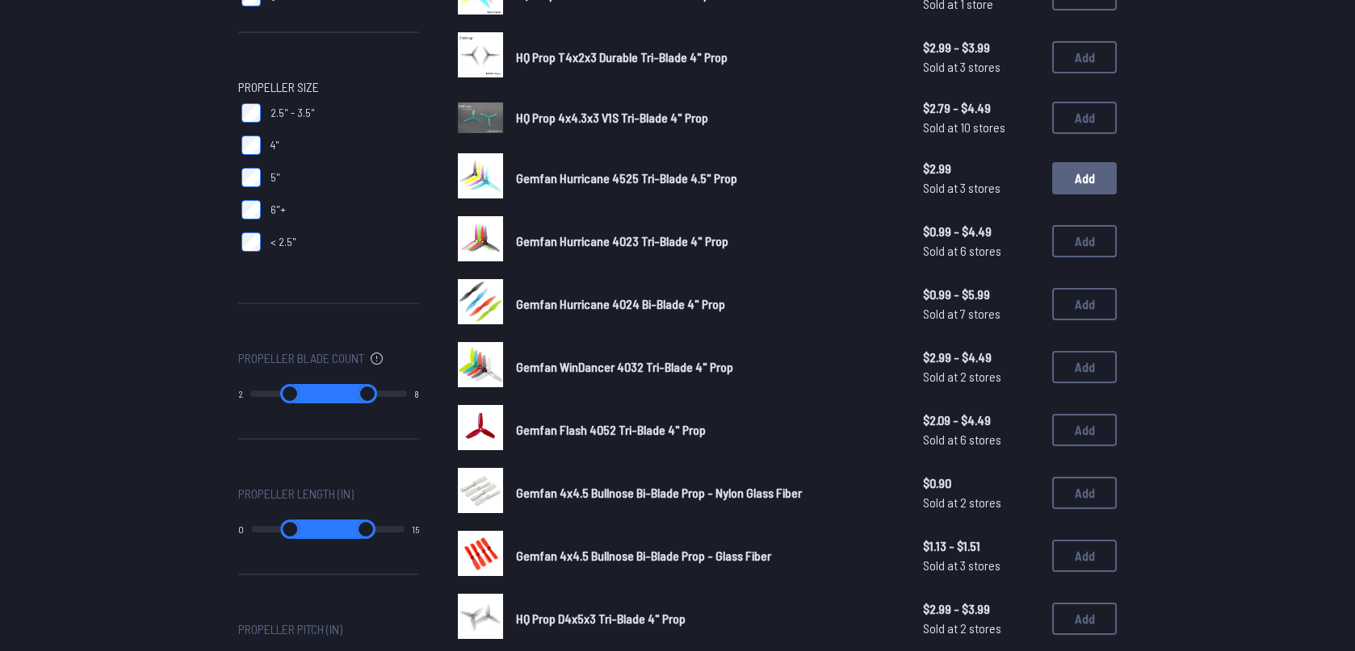
click at [1104, 183] on button "Add" at bounding box center [1084, 178] width 65 height 32
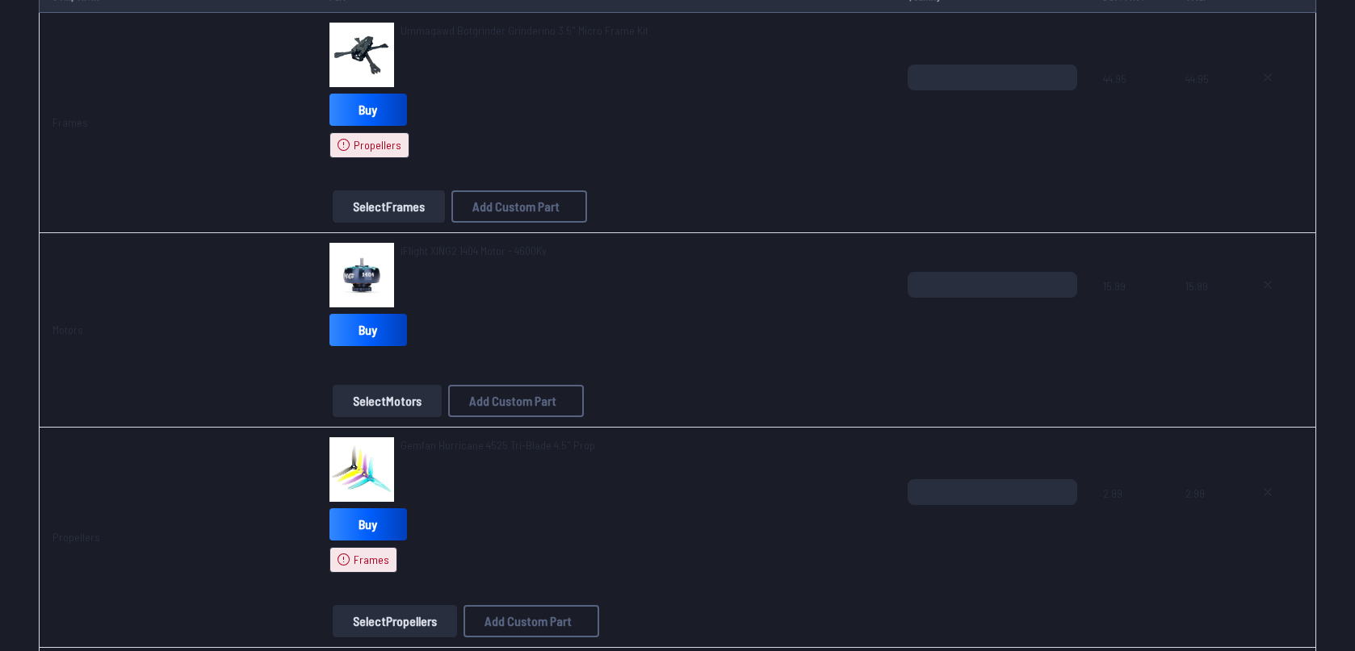
scroll to position [320, 0]
click at [1263, 493] on icon at bounding box center [1267, 491] width 13 height 13
type textarea "**********"
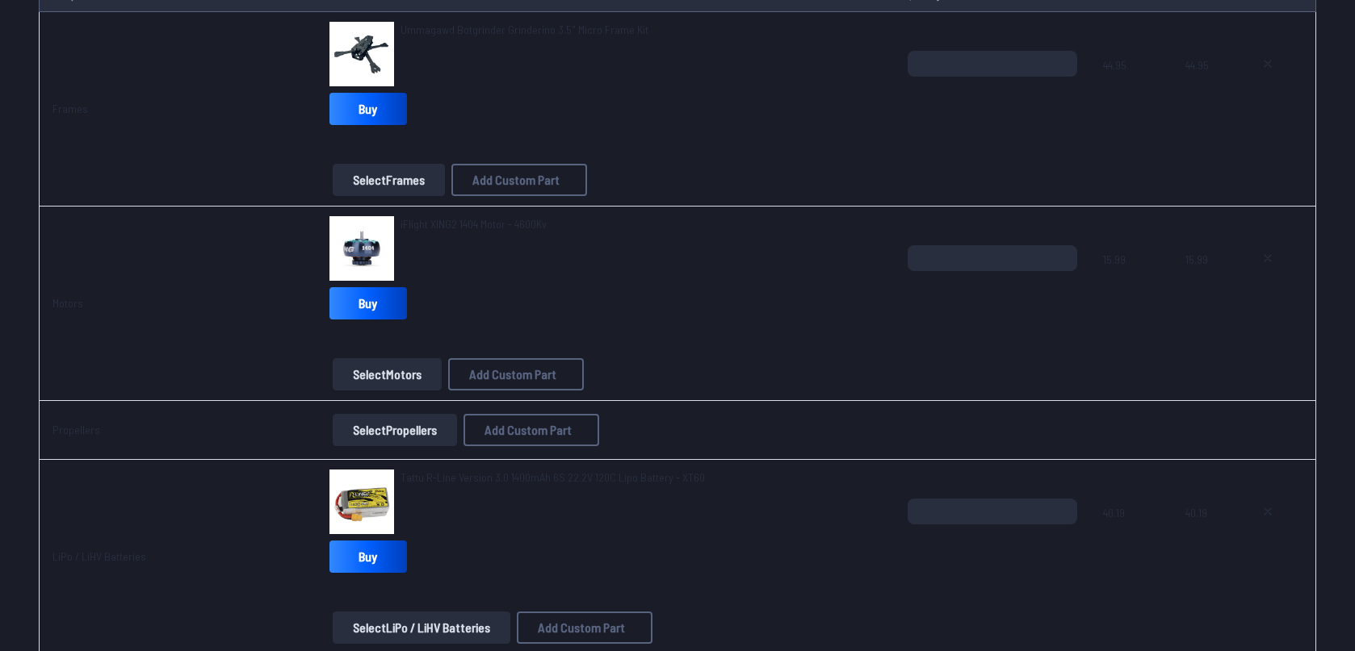
click at [380, 425] on button "Select Propellers" at bounding box center [395, 430] width 124 height 32
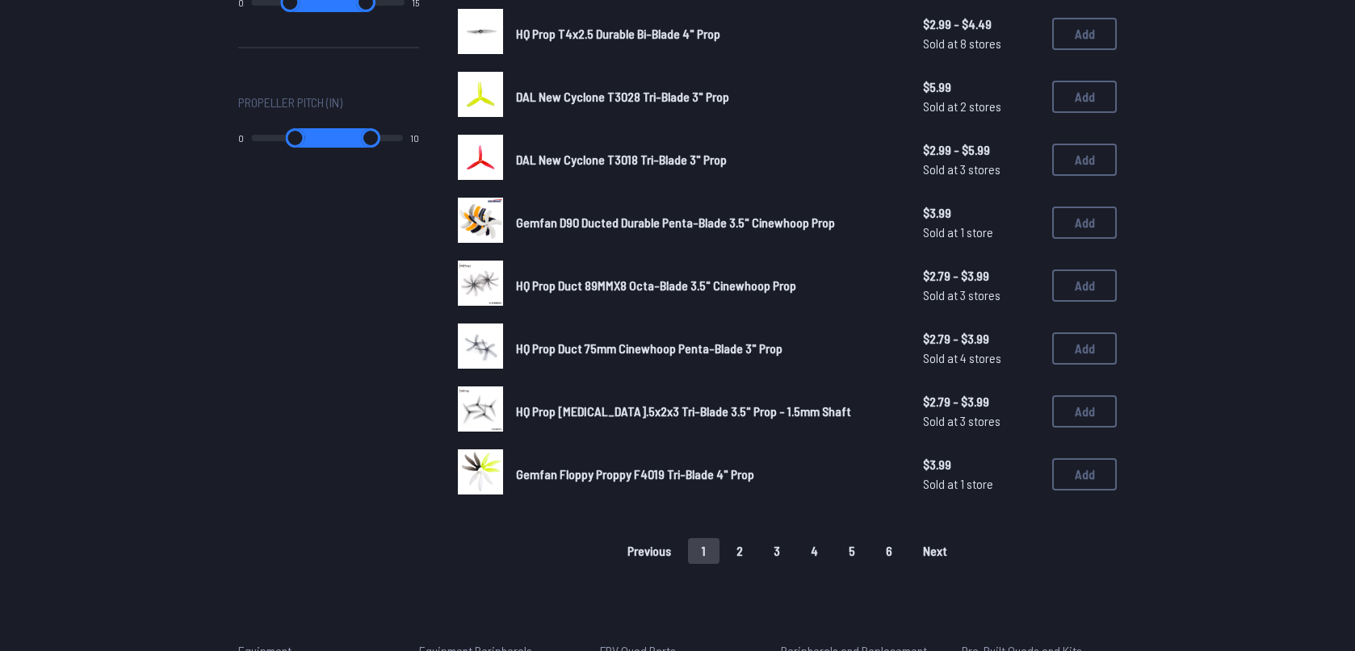
scroll to position [1066, 0]
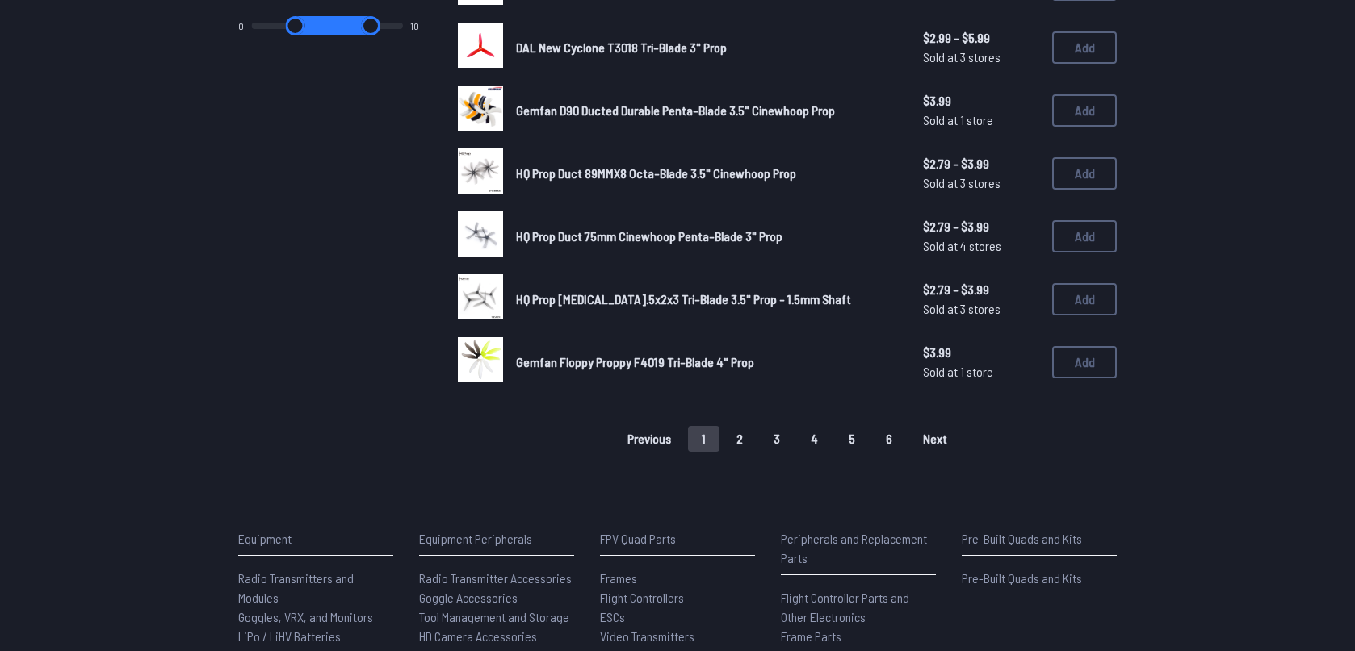
click at [746, 439] on button "2" at bounding box center [739, 439] width 34 height 26
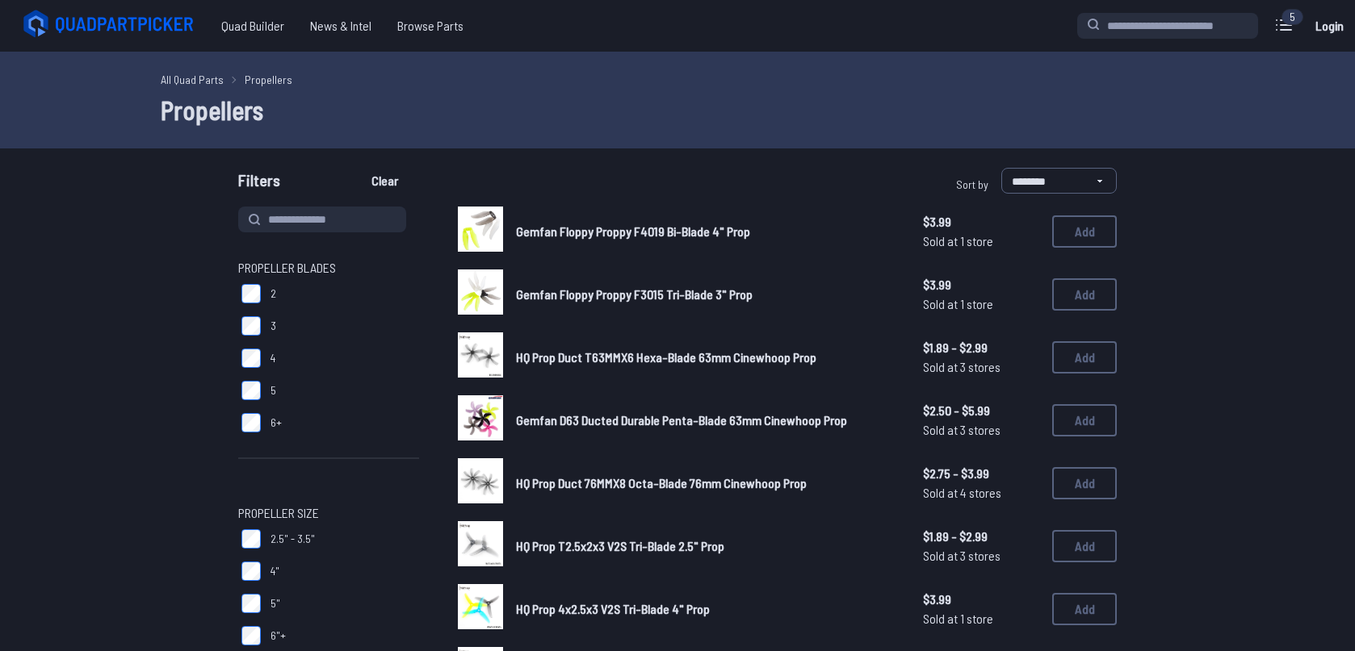
scroll to position [107, 0]
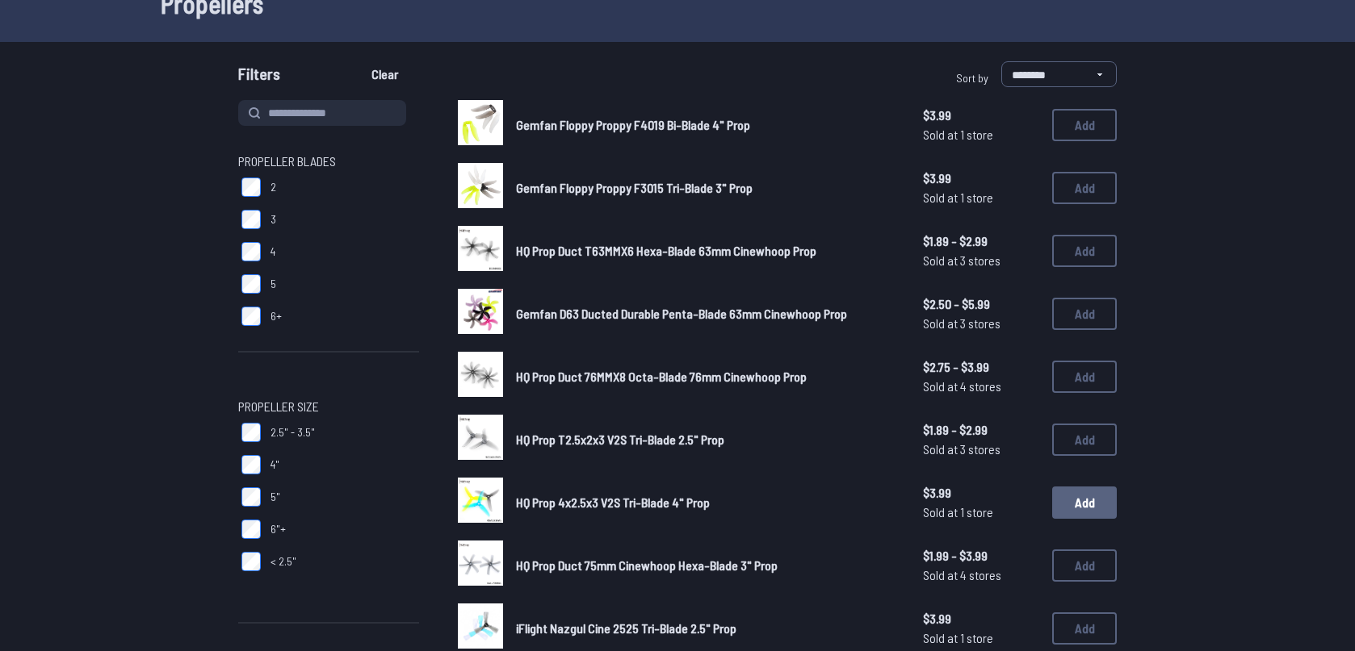
click at [1087, 492] on button "Add" at bounding box center [1084, 503] width 65 height 32
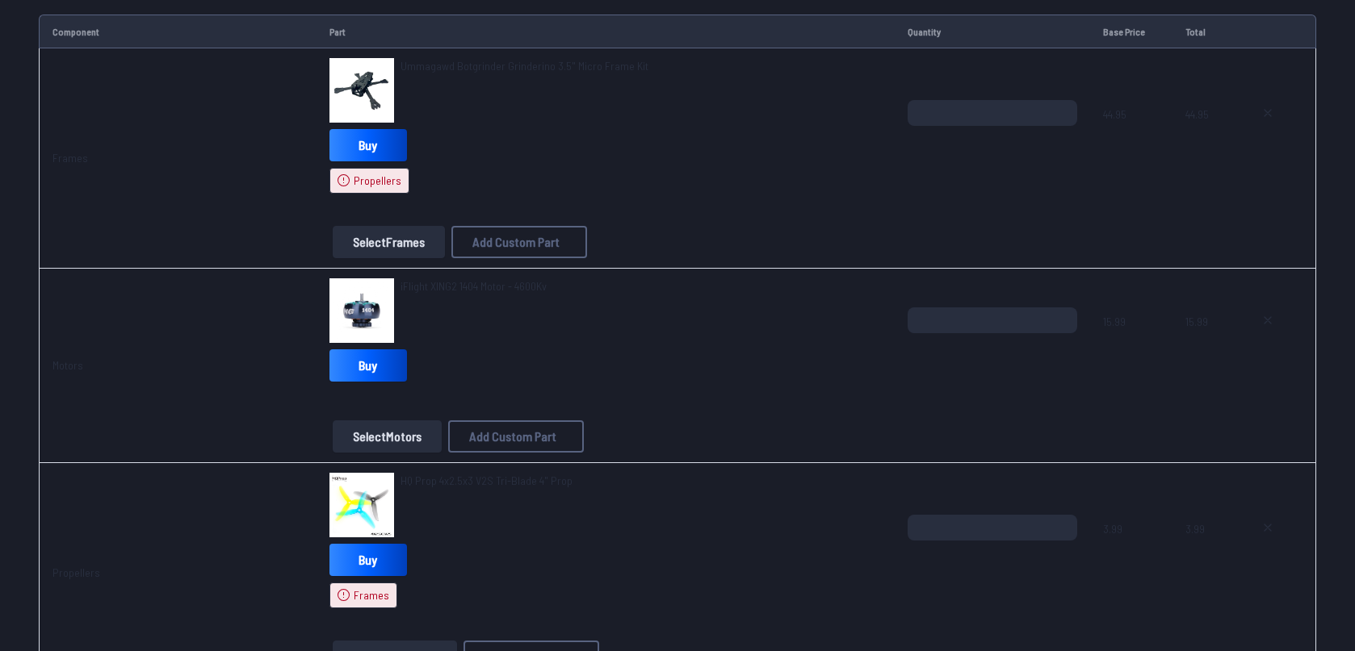
scroll to position [320, 0]
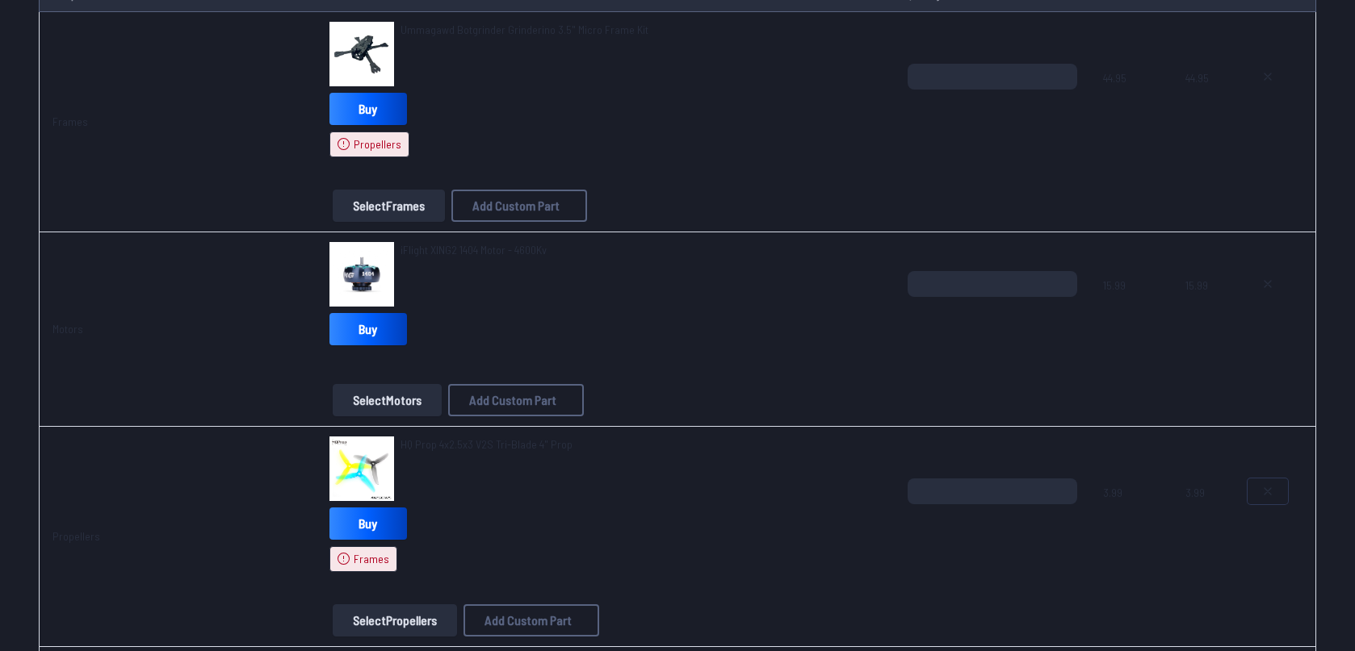
drag, startPoint x: 1273, startPoint y: 488, endPoint x: 1221, endPoint y: 484, distance: 52.6
click at [1267, 488] on icon at bounding box center [1267, 491] width 13 height 13
type textarea "**********"
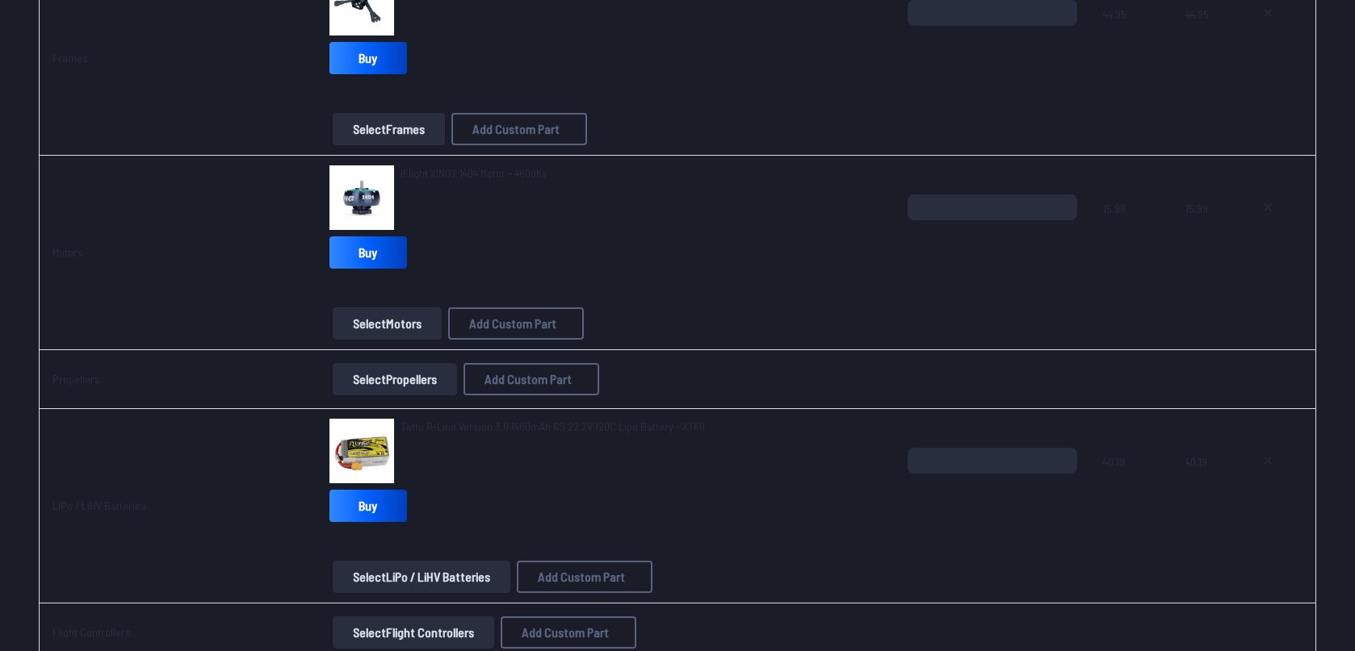
scroll to position [341, 0]
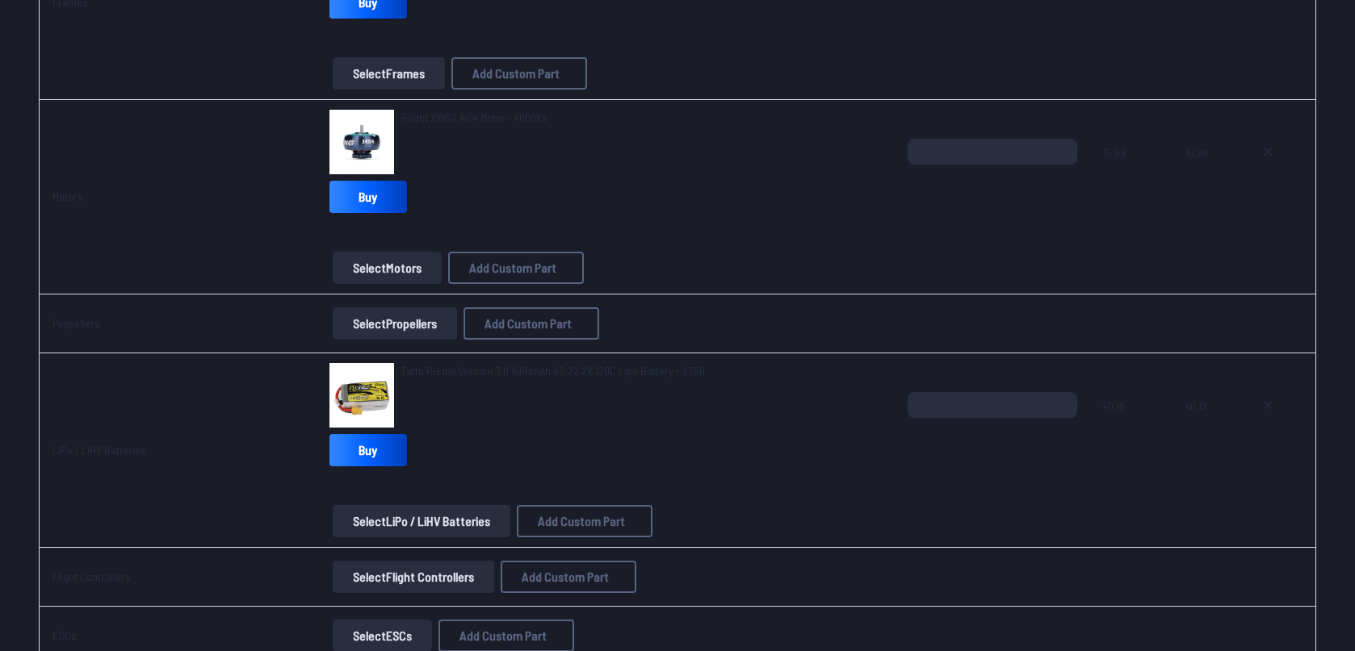
click at [387, 325] on button "Select Propellers" at bounding box center [395, 324] width 124 height 32
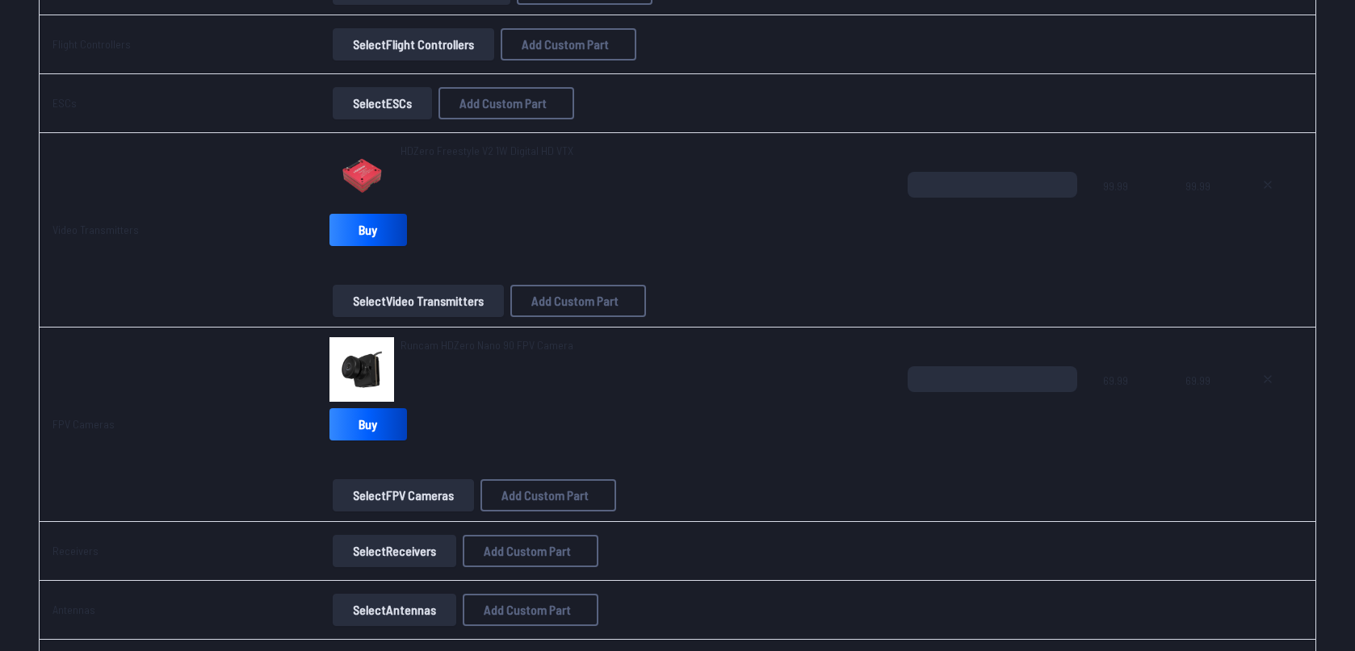
scroll to position [980, 0]
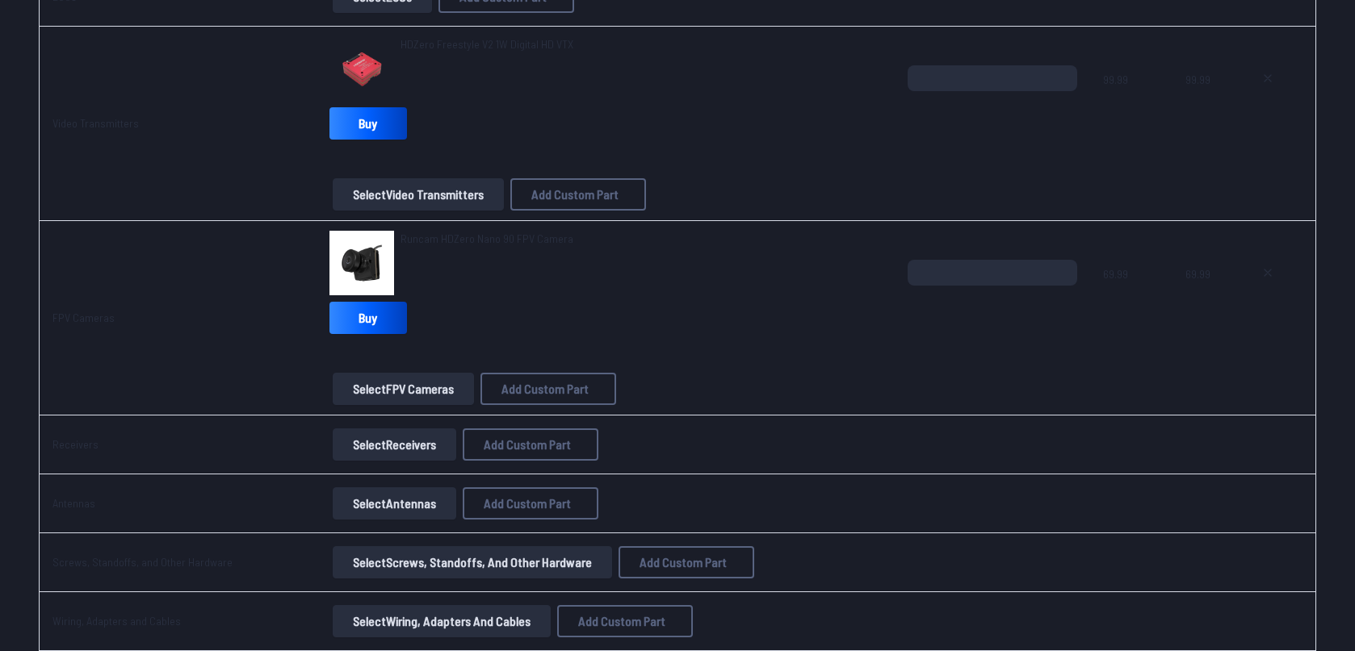
click at [384, 453] on button "Select Receivers" at bounding box center [395, 445] width 124 height 32
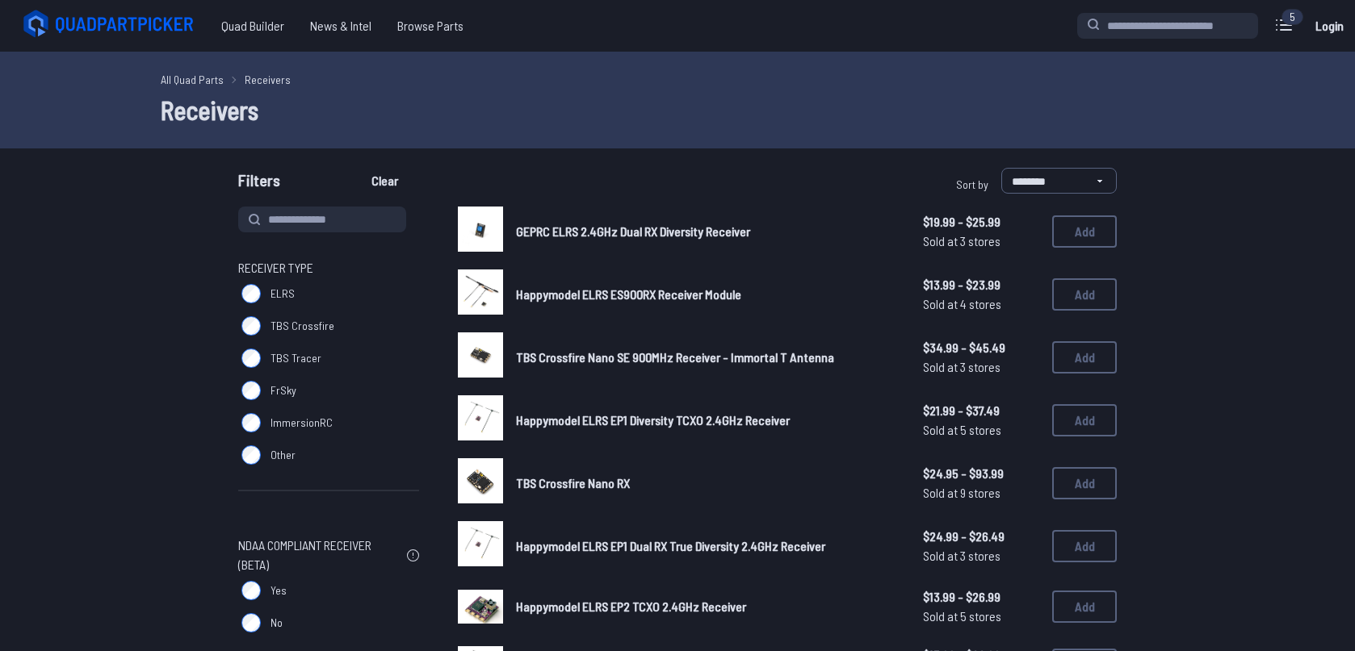
scroll to position [107, 0]
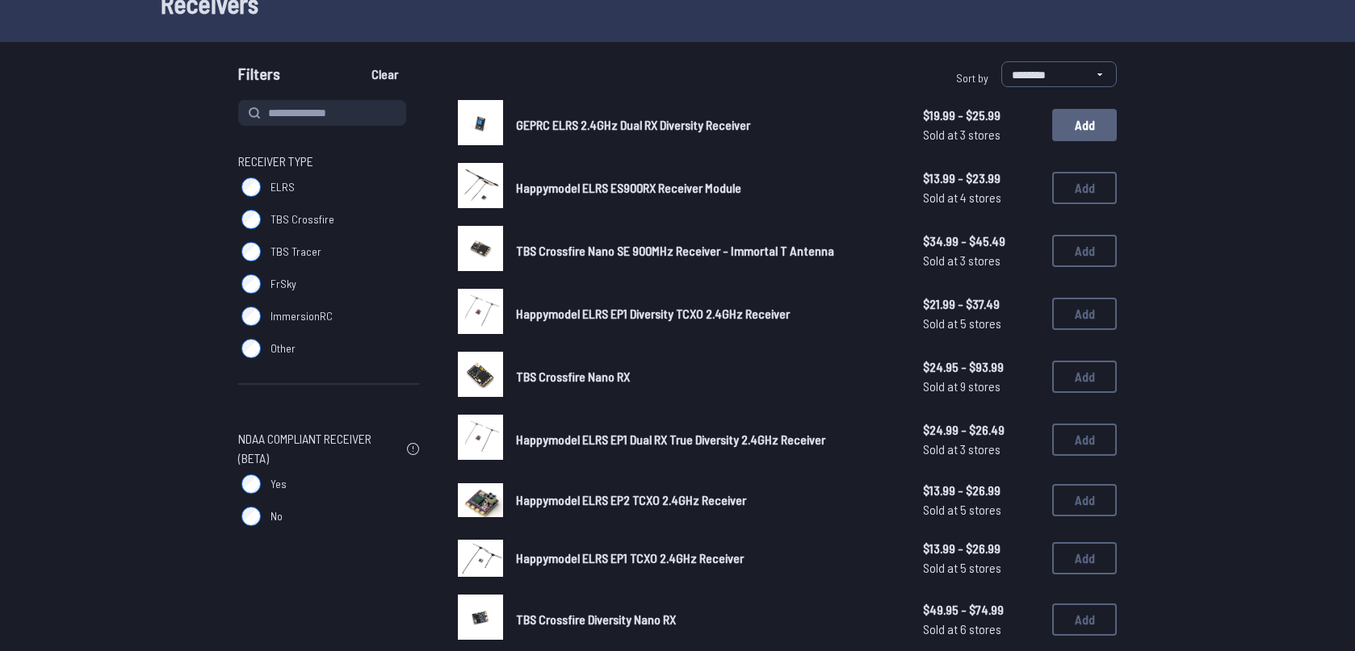
click at [1106, 134] on button "Add" at bounding box center [1084, 125] width 65 height 32
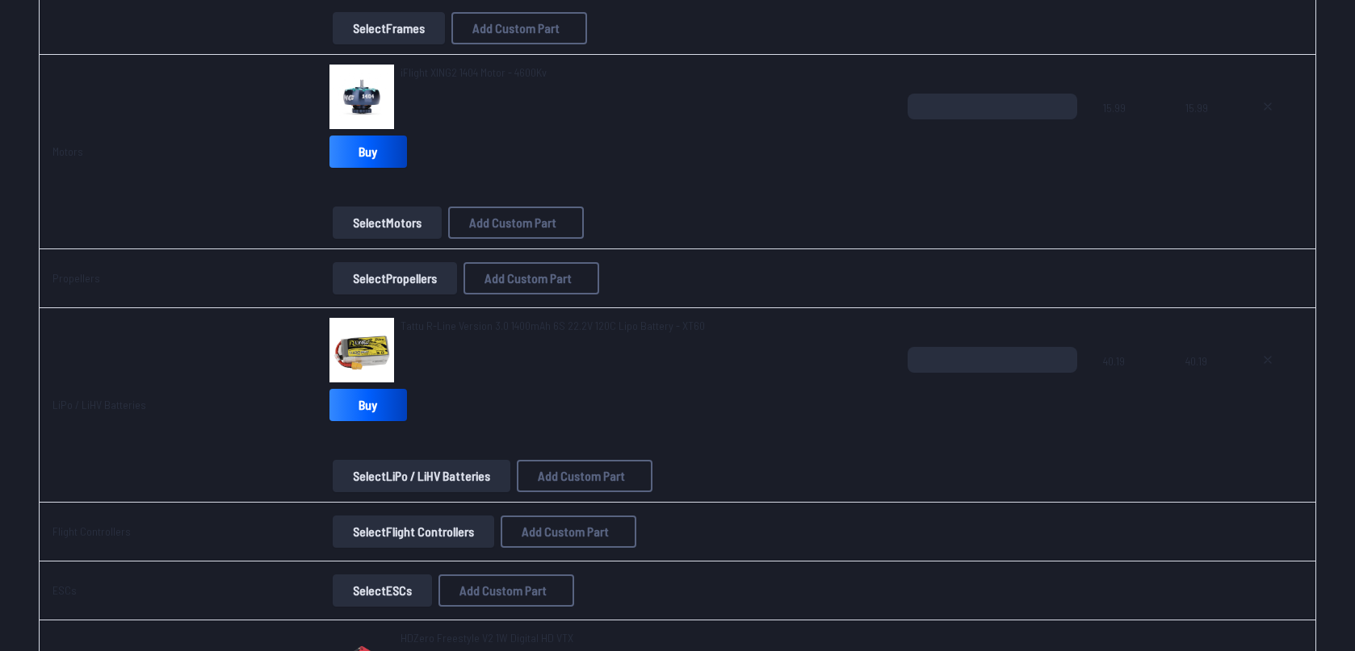
scroll to position [426, 0]
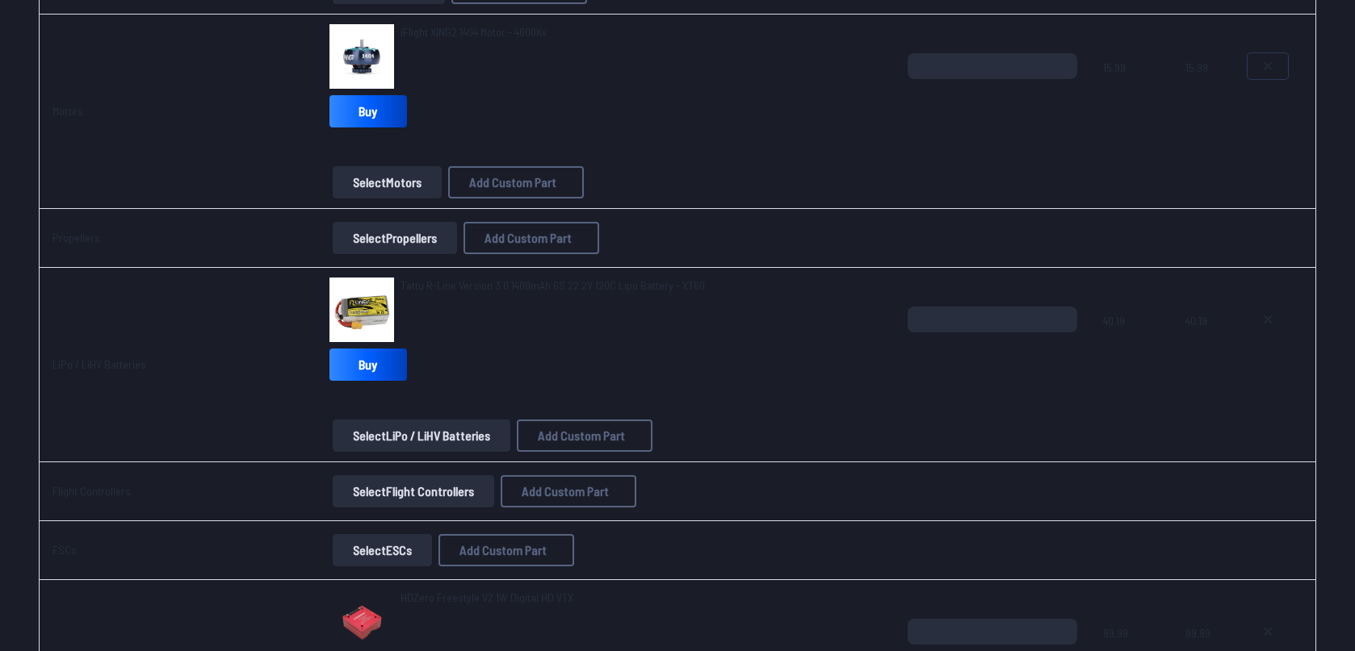
click at [1267, 68] on icon at bounding box center [1267, 66] width 13 height 13
type textarea "**********"
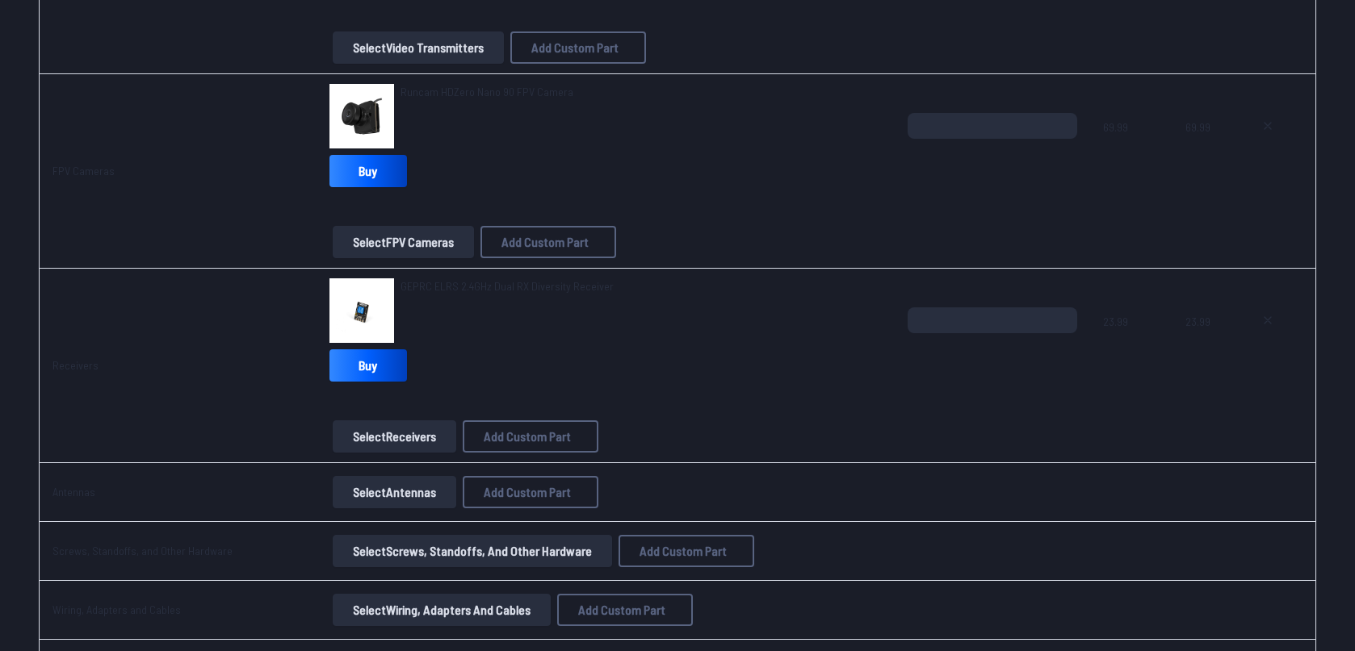
scroll to position [1066, 0]
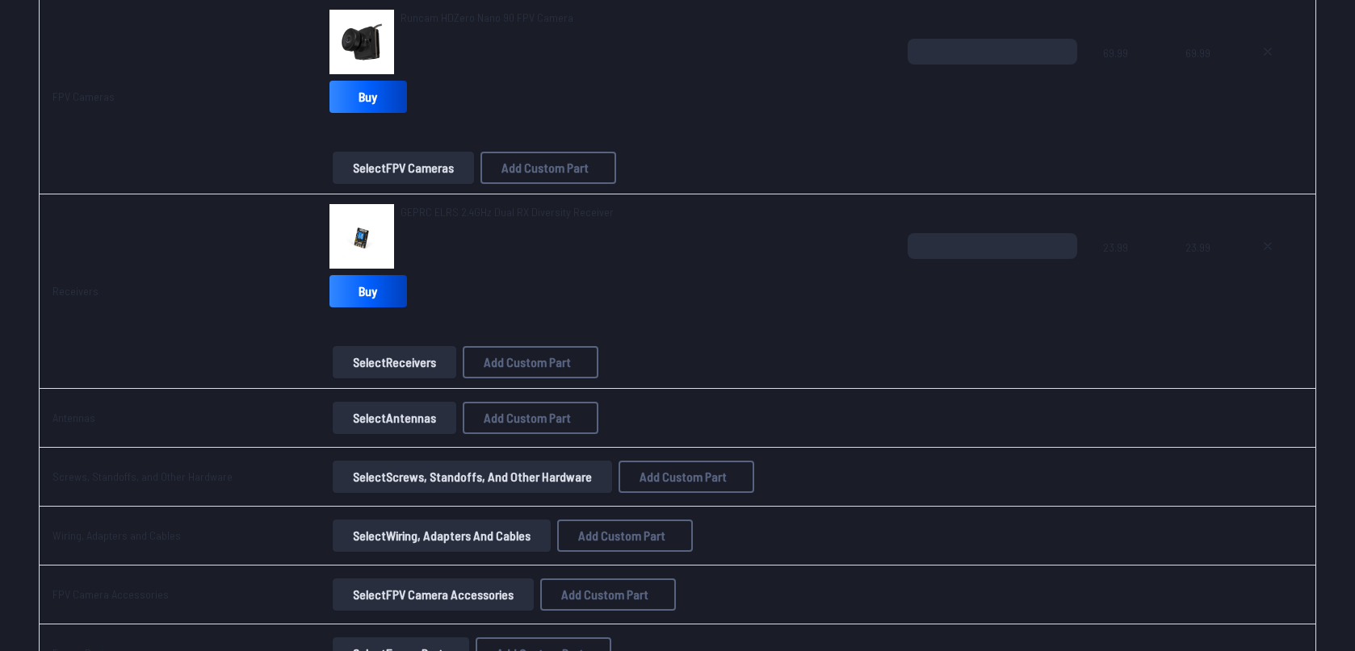
click at [388, 421] on button "Select Antennas" at bounding box center [395, 418] width 124 height 32
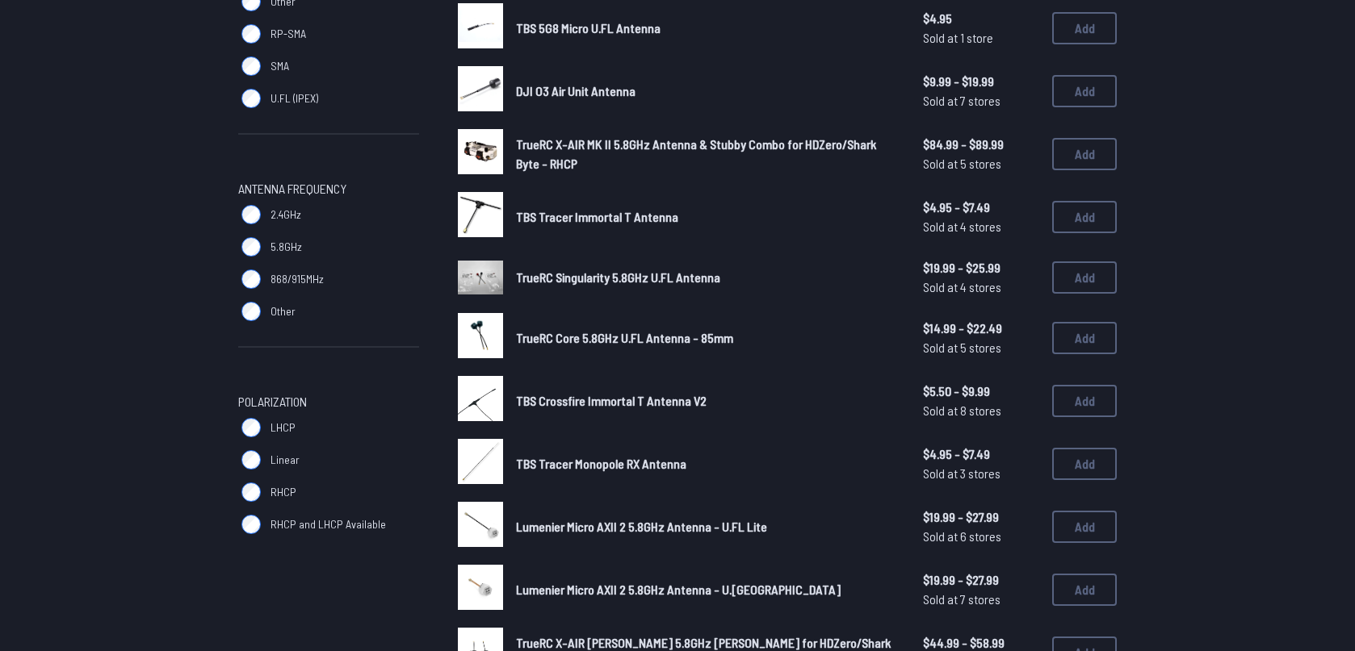
scroll to position [320, 0]
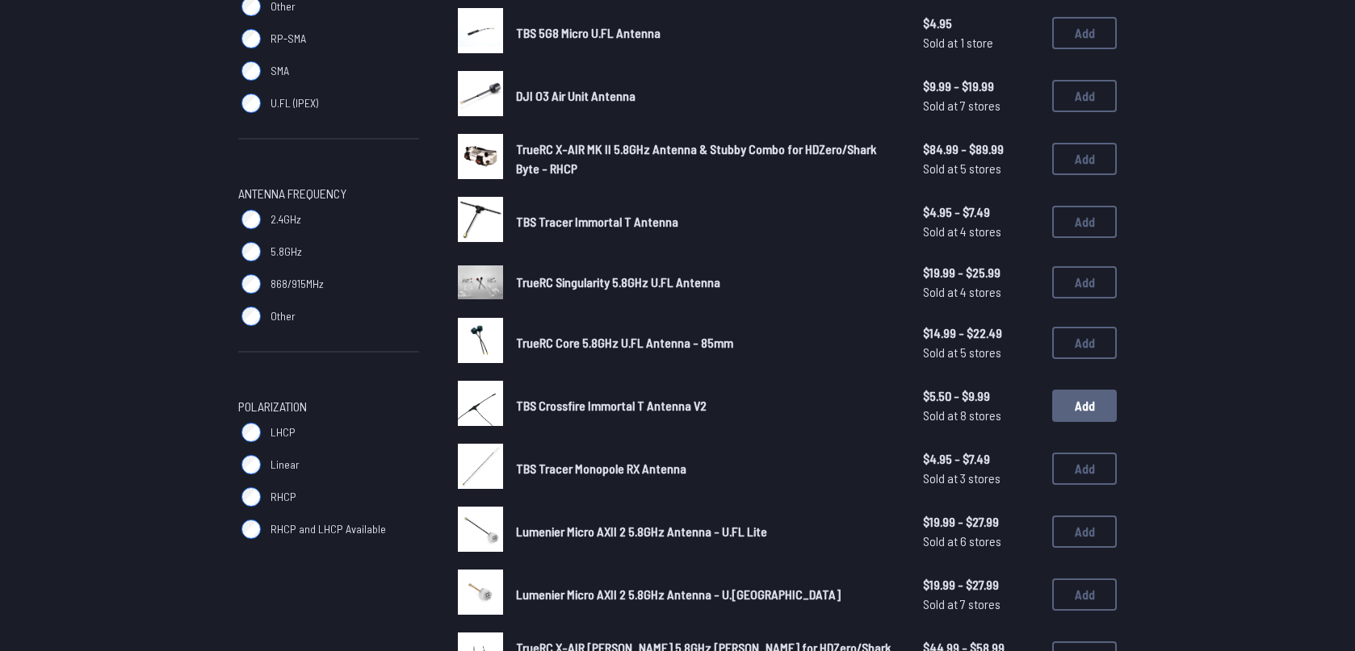
click at [1105, 400] on button "Add" at bounding box center [1084, 406] width 65 height 32
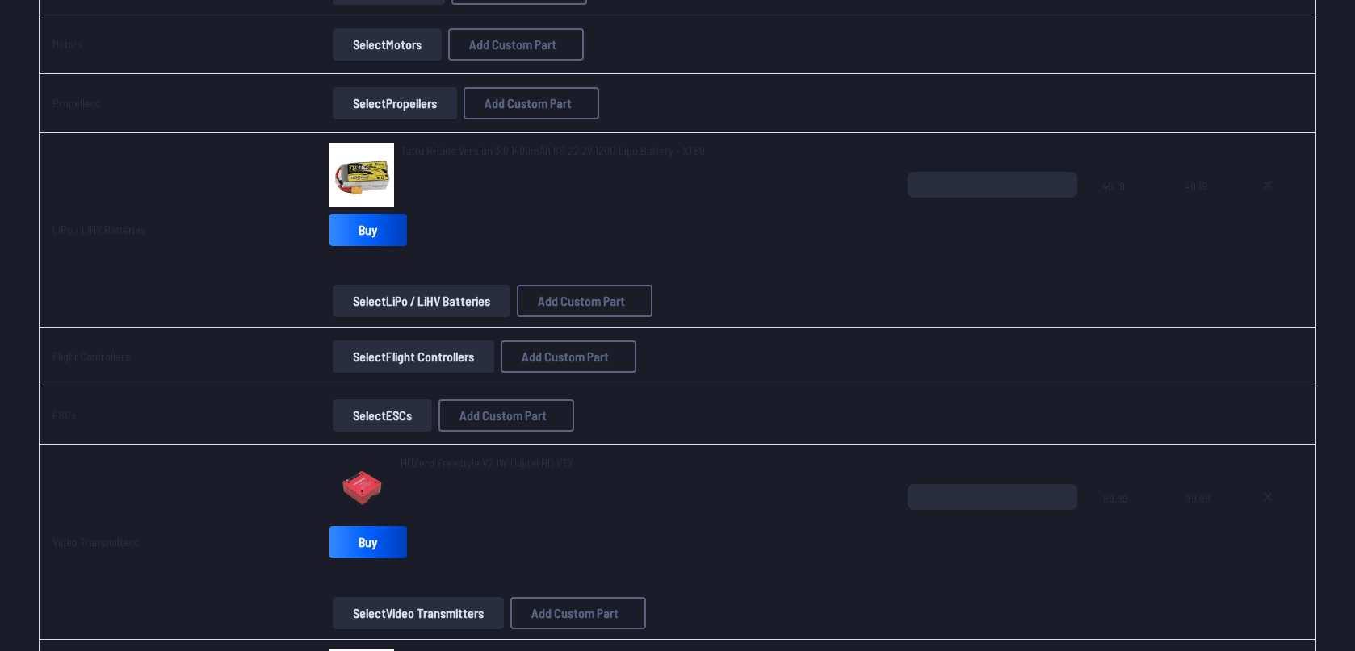
scroll to position [426, 0]
click at [405, 424] on button "Select ESCs" at bounding box center [382, 415] width 99 height 32
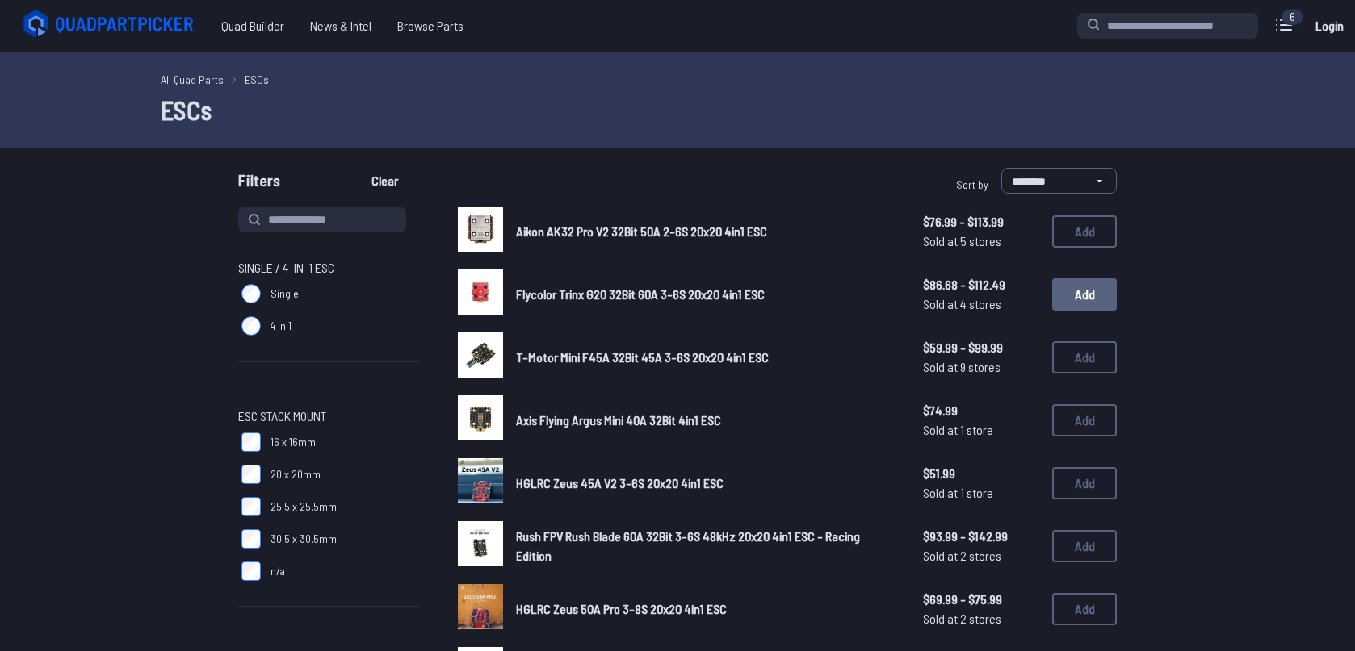
click at [1103, 300] on button "Add" at bounding box center [1084, 295] width 65 height 32
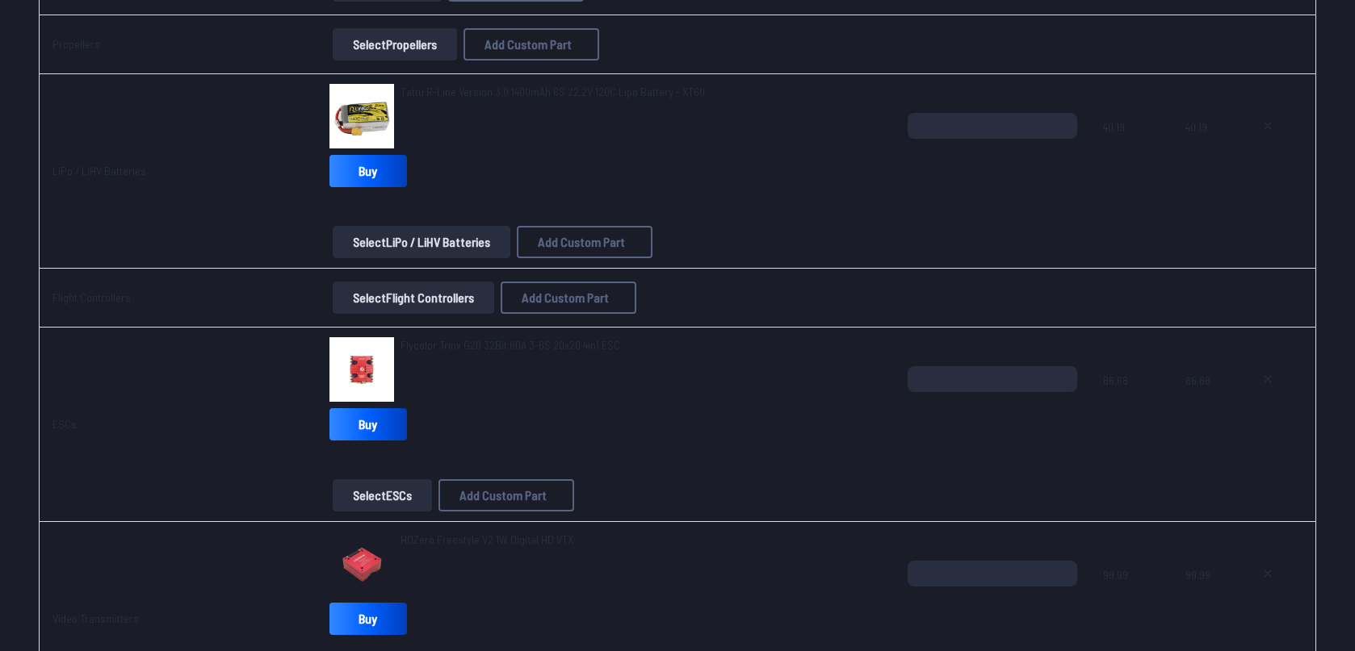
scroll to position [426, 0]
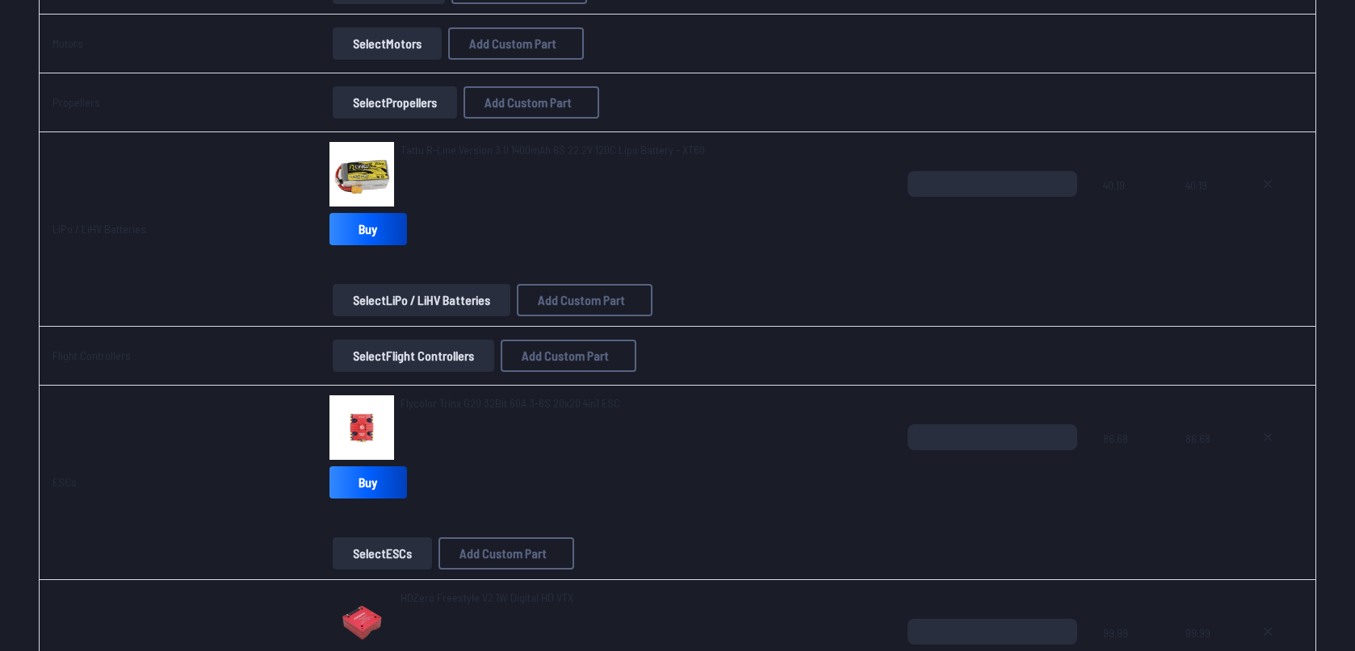
click at [398, 354] on button "Select Flight Controllers" at bounding box center [413, 356] width 161 height 32
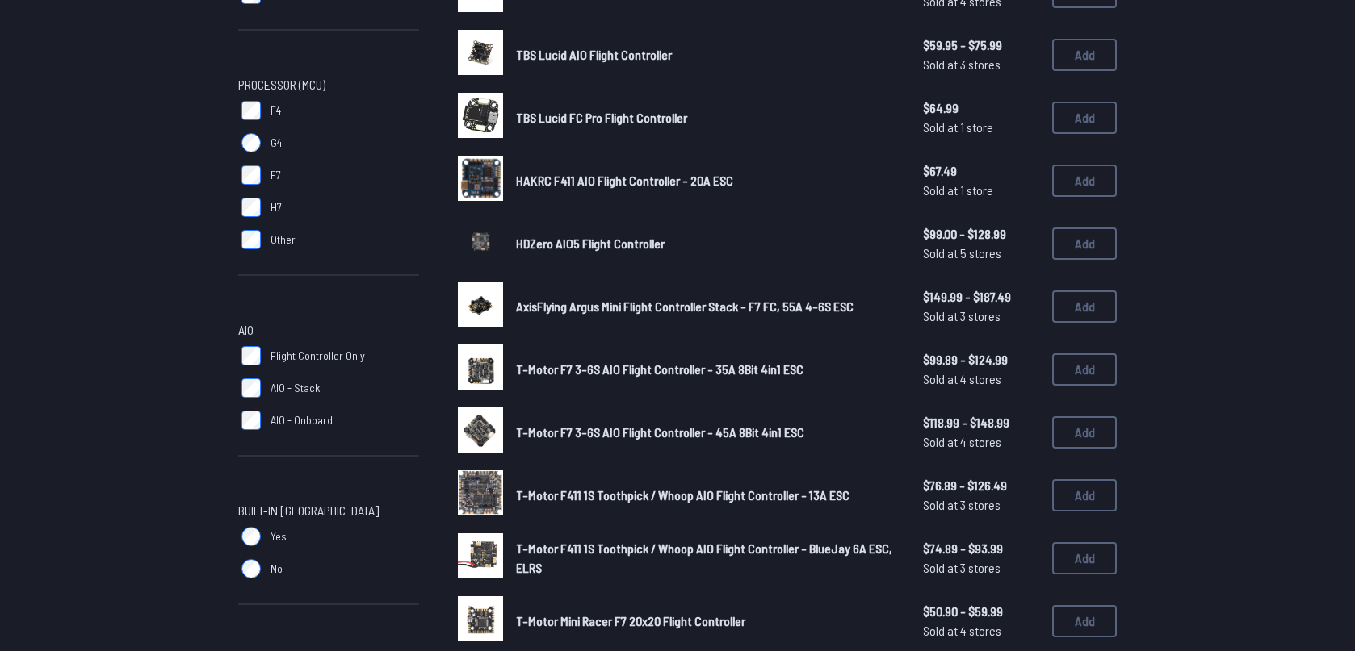
scroll to position [320, 0]
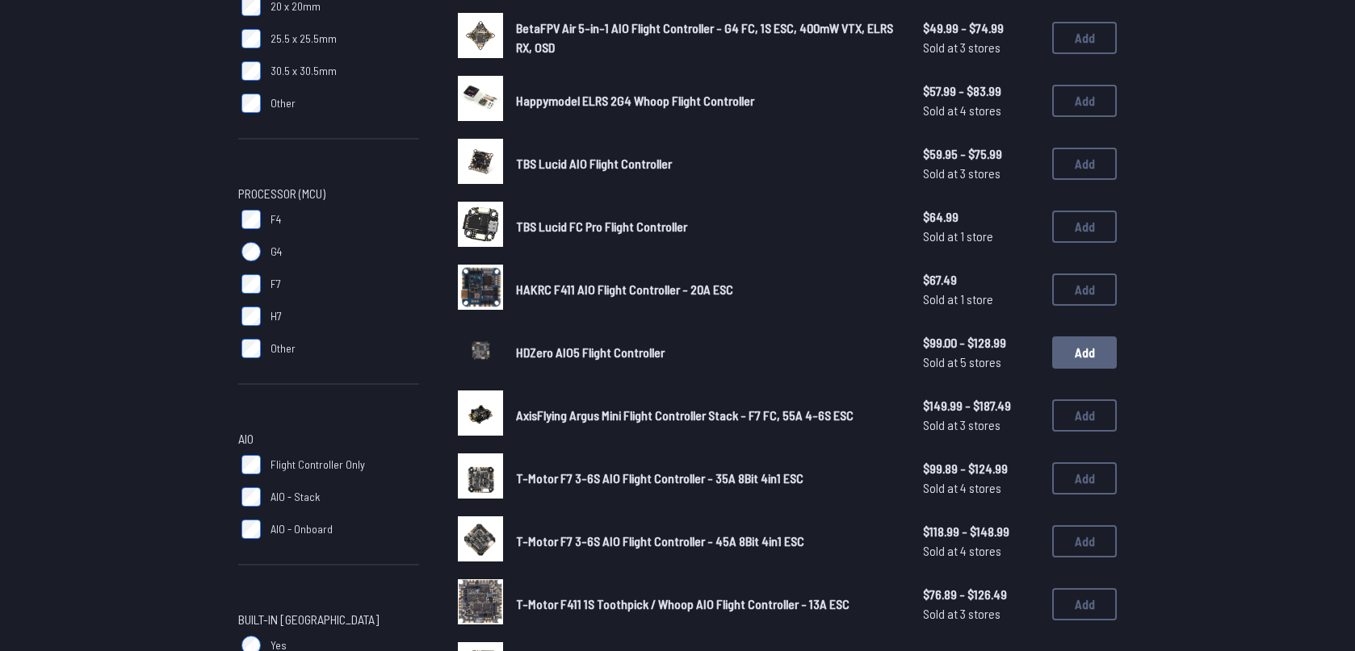
click at [1083, 350] on button "Add" at bounding box center [1084, 353] width 65 height 32
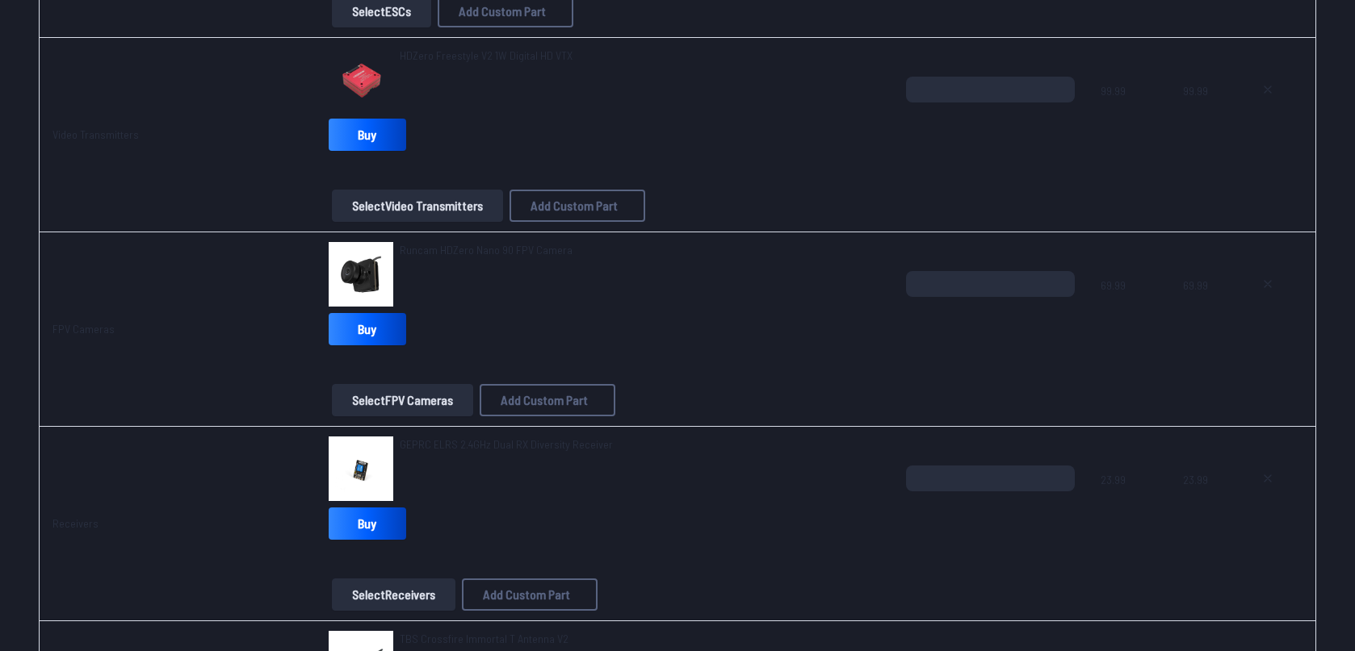
scroll to position [1172, 0]
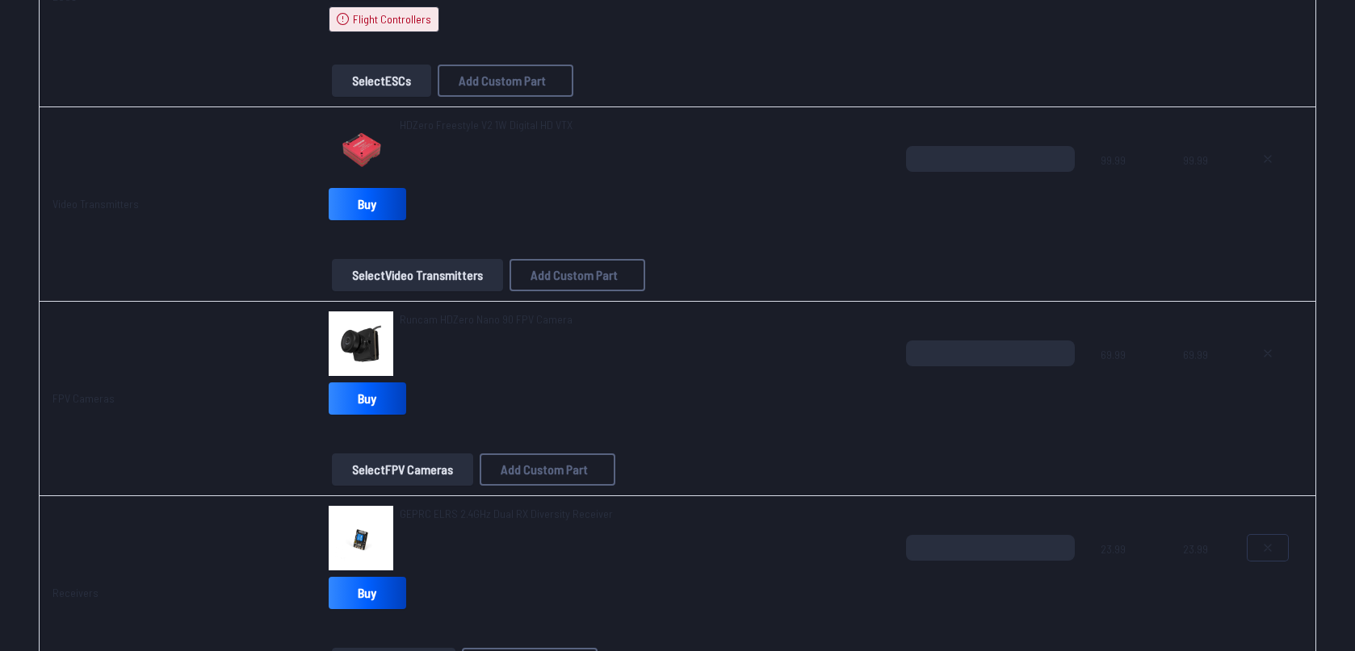
click at [1270, 551] on icon at bounding box center [1267, 548] width 13 height 13
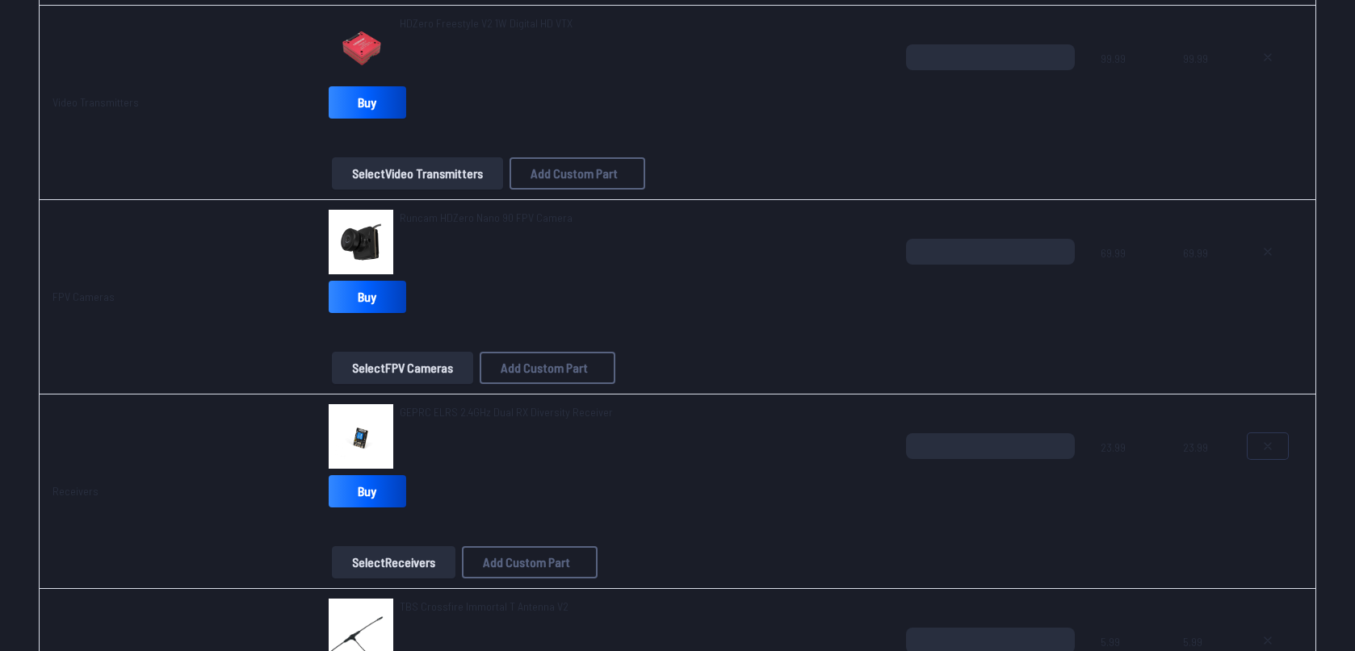
scroll to position [1279, 0]
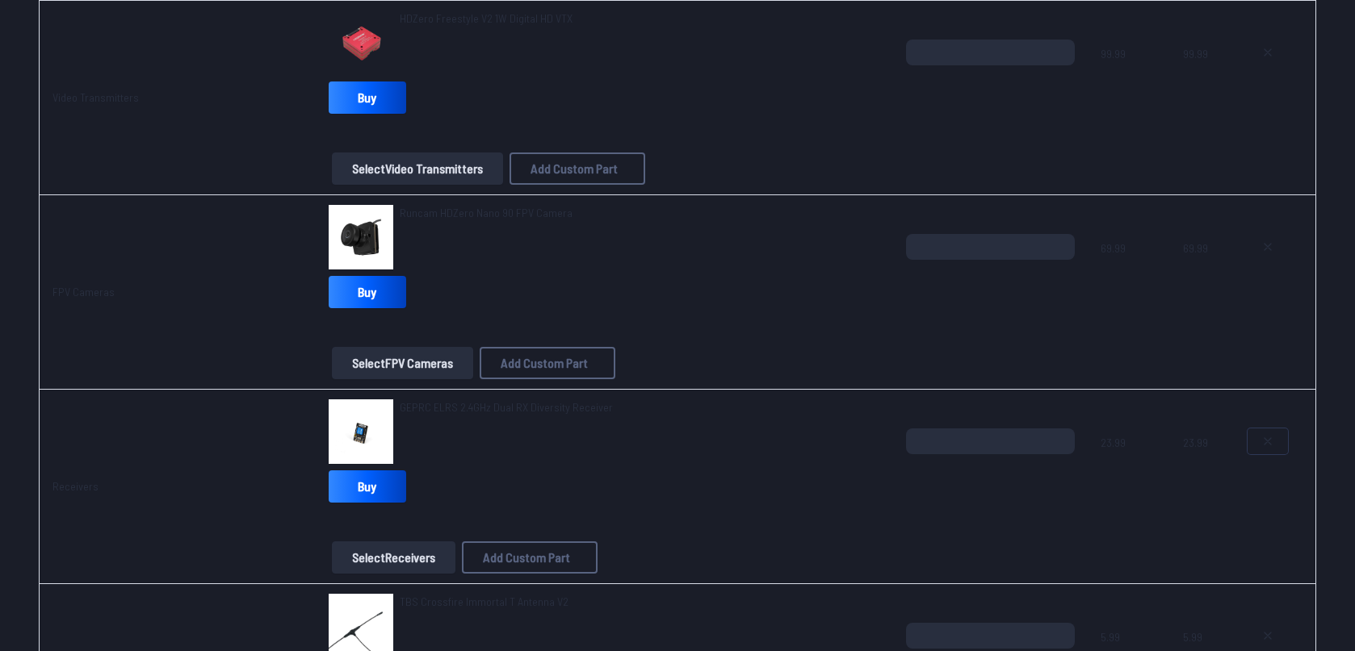
type textarea "**********"
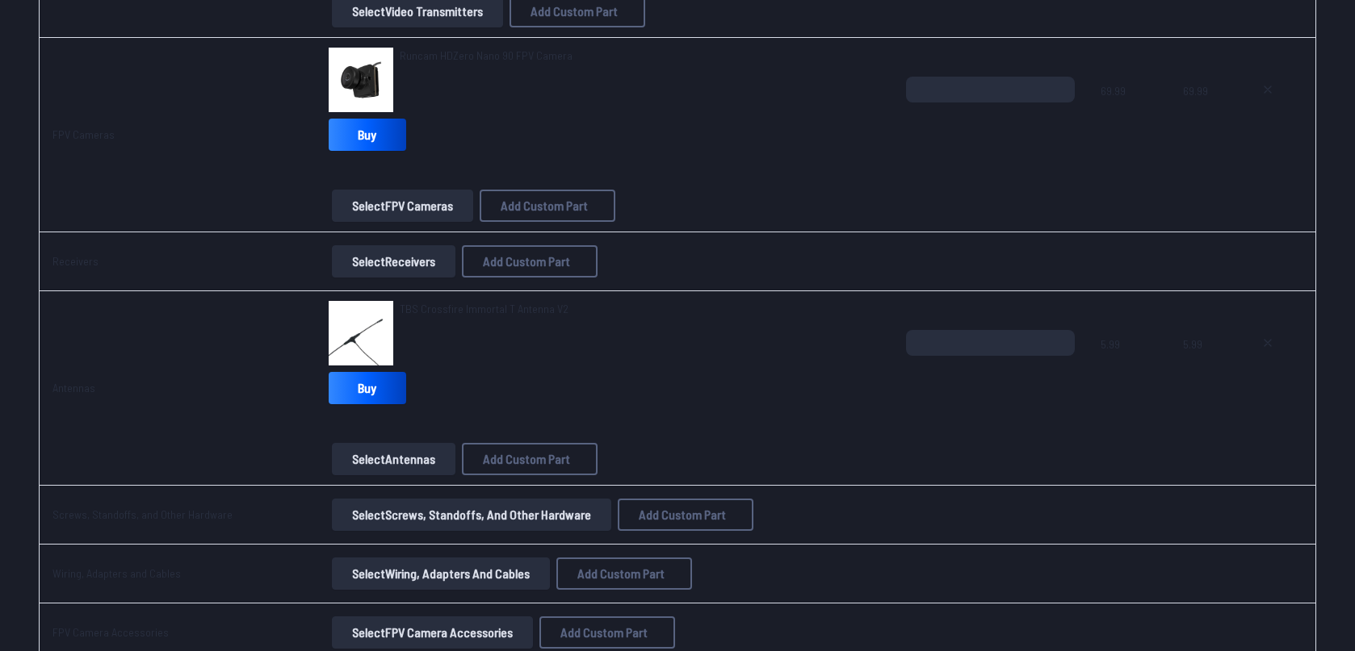
scroll to position [1492, 0]
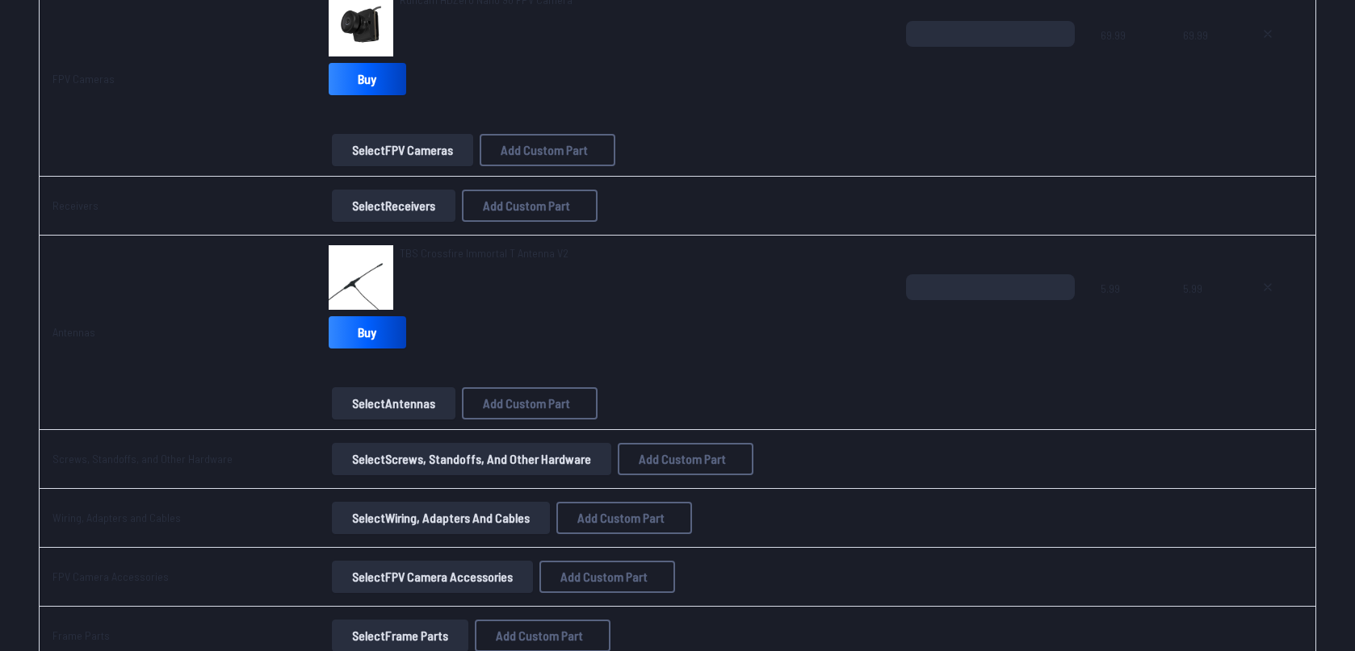
click at [404, 215] on button "Select Receivers" at bounding box center [394, 206] width 124 height 32
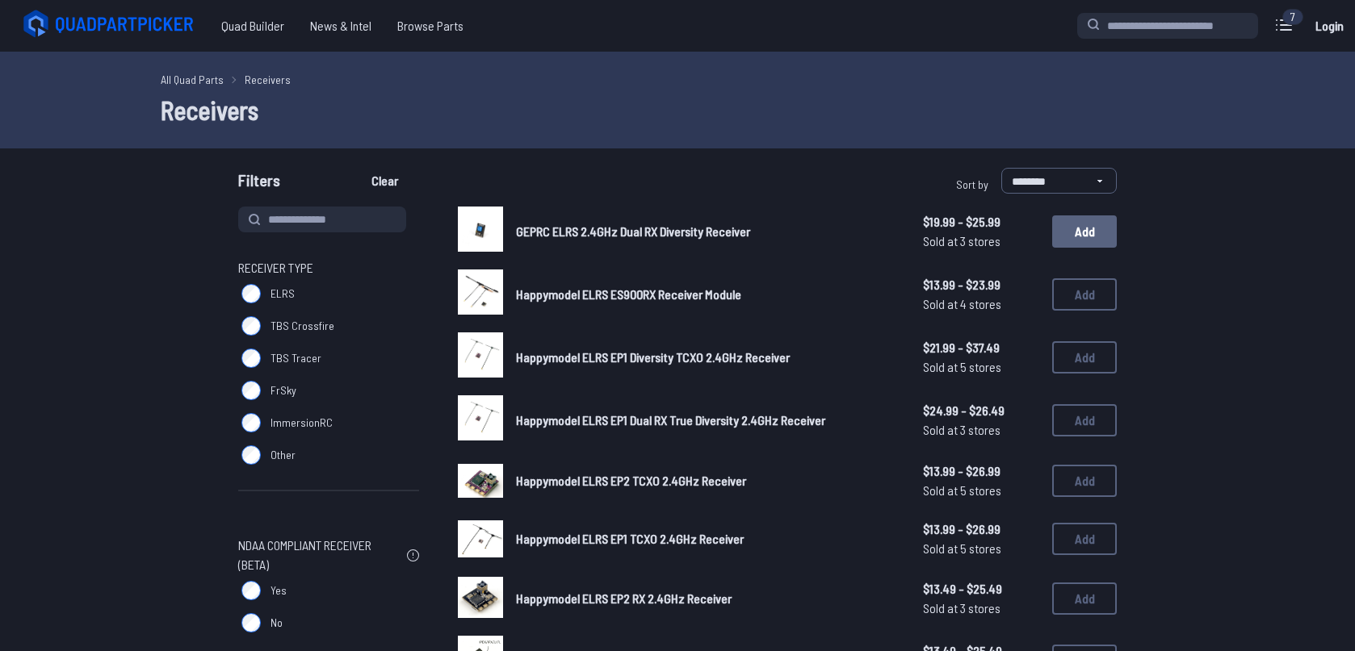
click at [1063, 240] on button "Add" at bounding box center [1084, 232] width 65 height 32
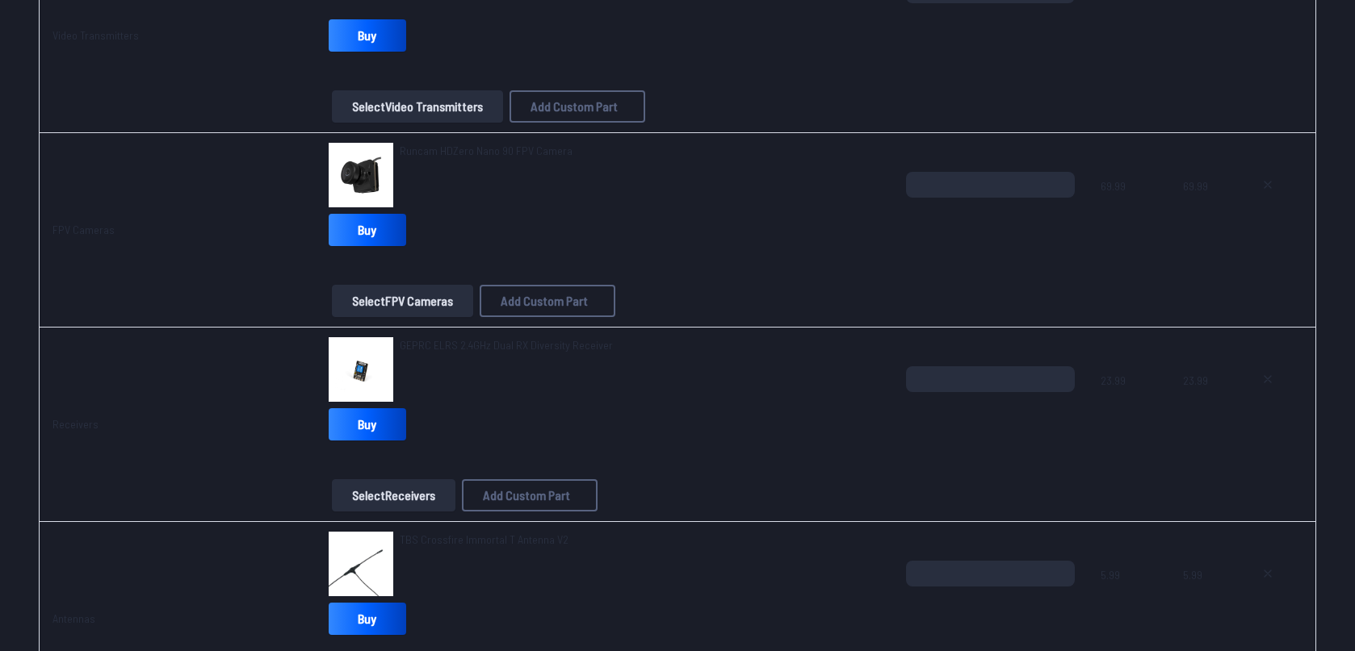
scroll to position [1385, 0]
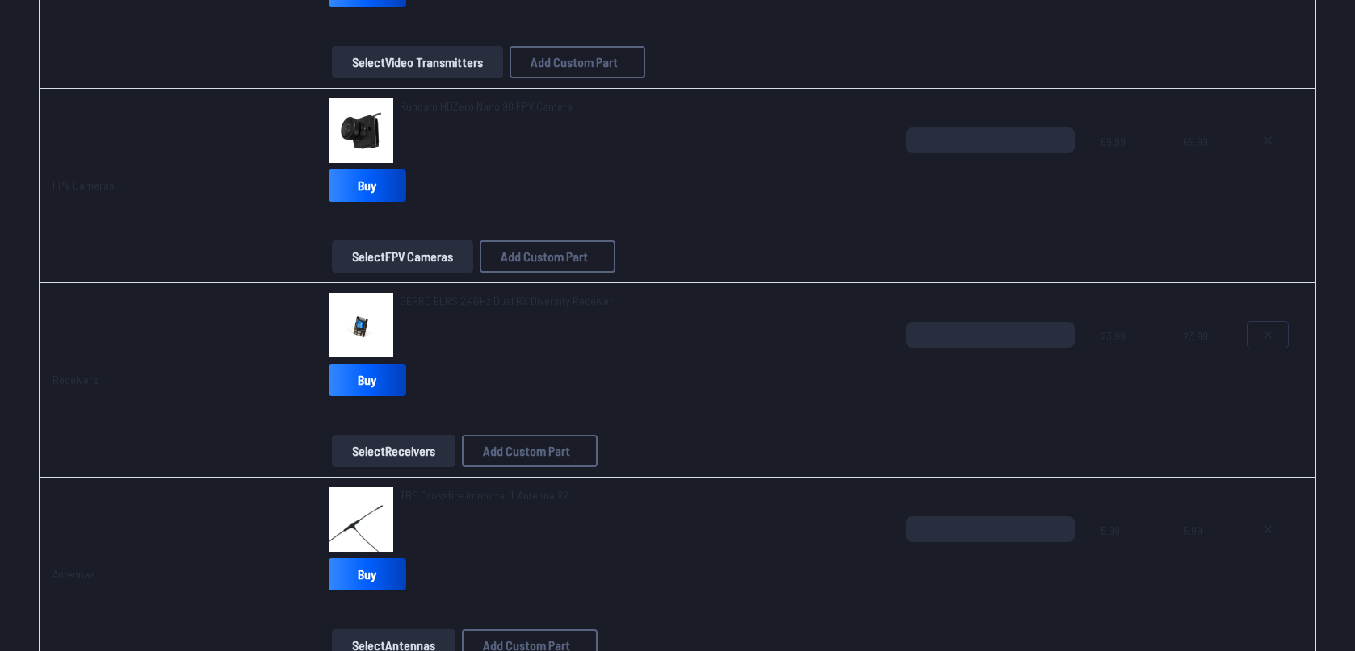
click at [1271, 341] on button at bounding box center [1267, 335] width 40 height 26
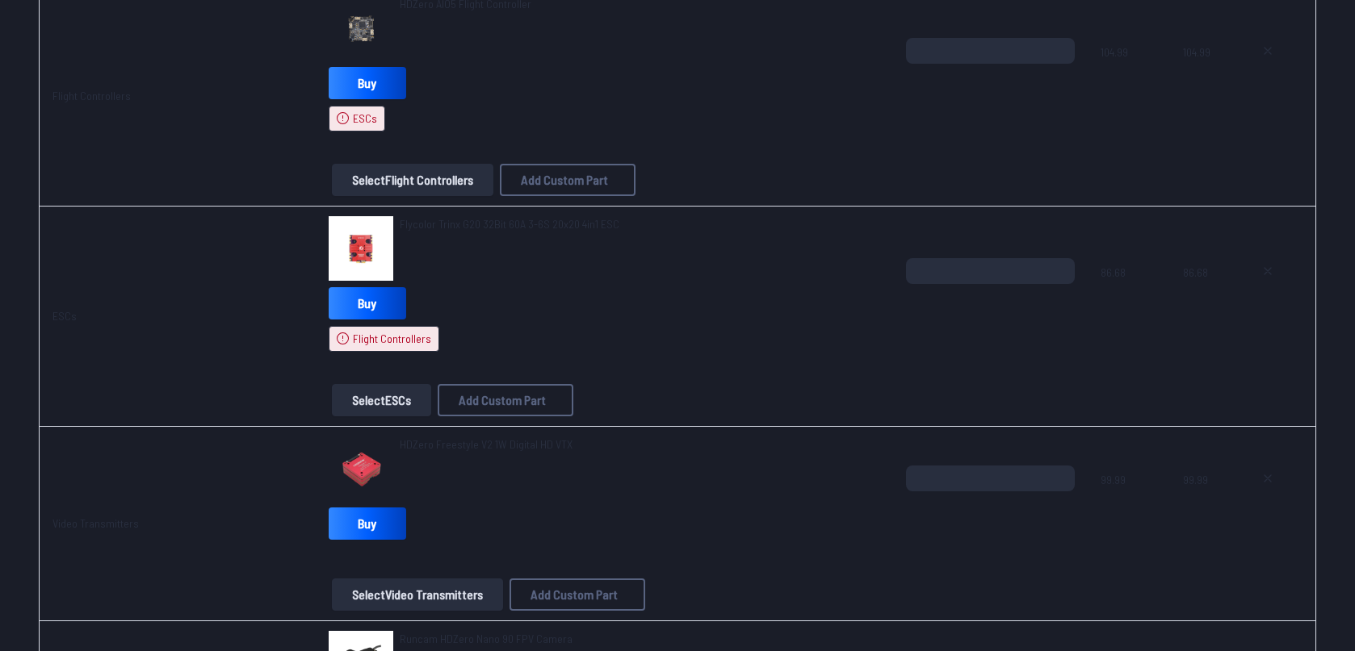
scroll to position [746, 0]
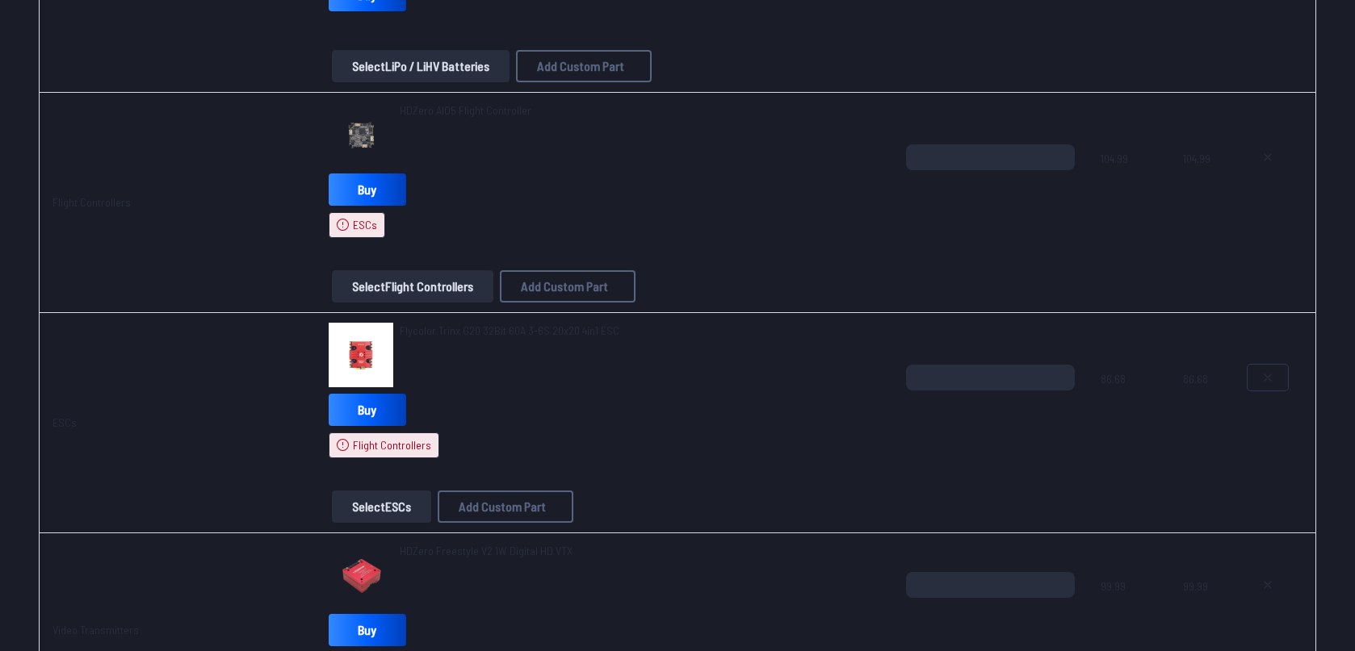
click at [1274, 383] on icon at bounding box center [1267, 377] width 13 height 13
type textarea "**********"
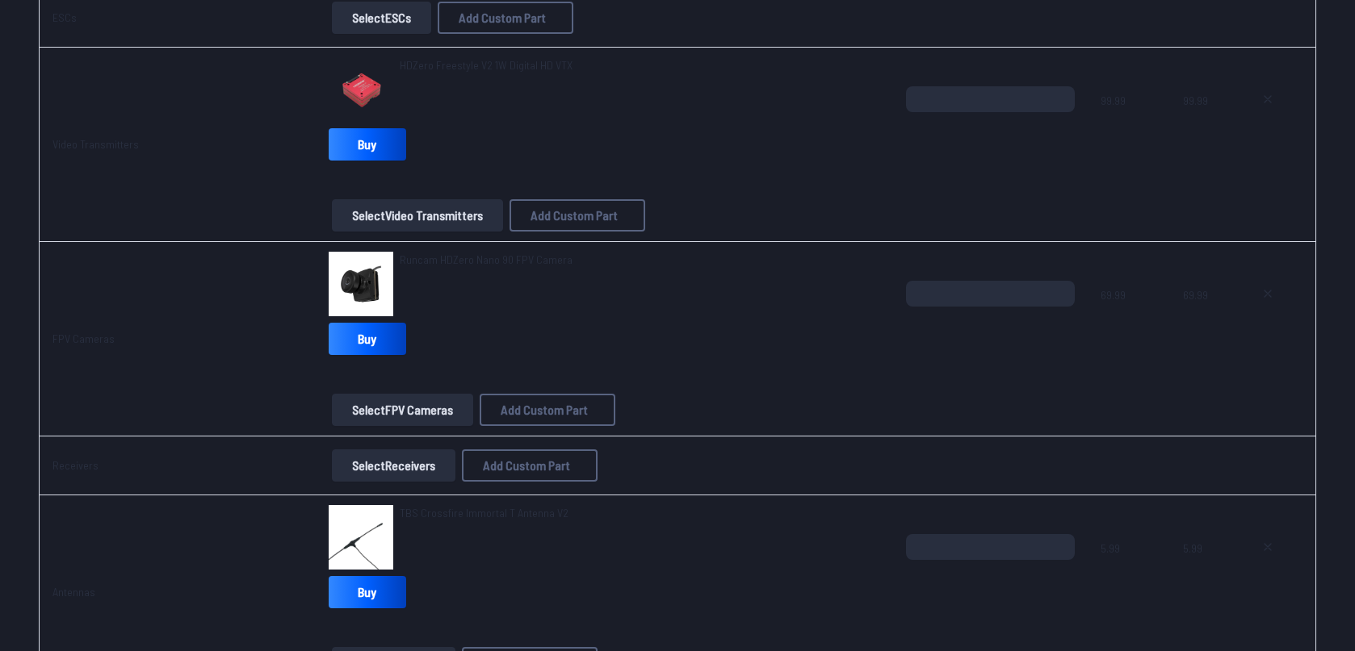
scroll to position [1492, 0]
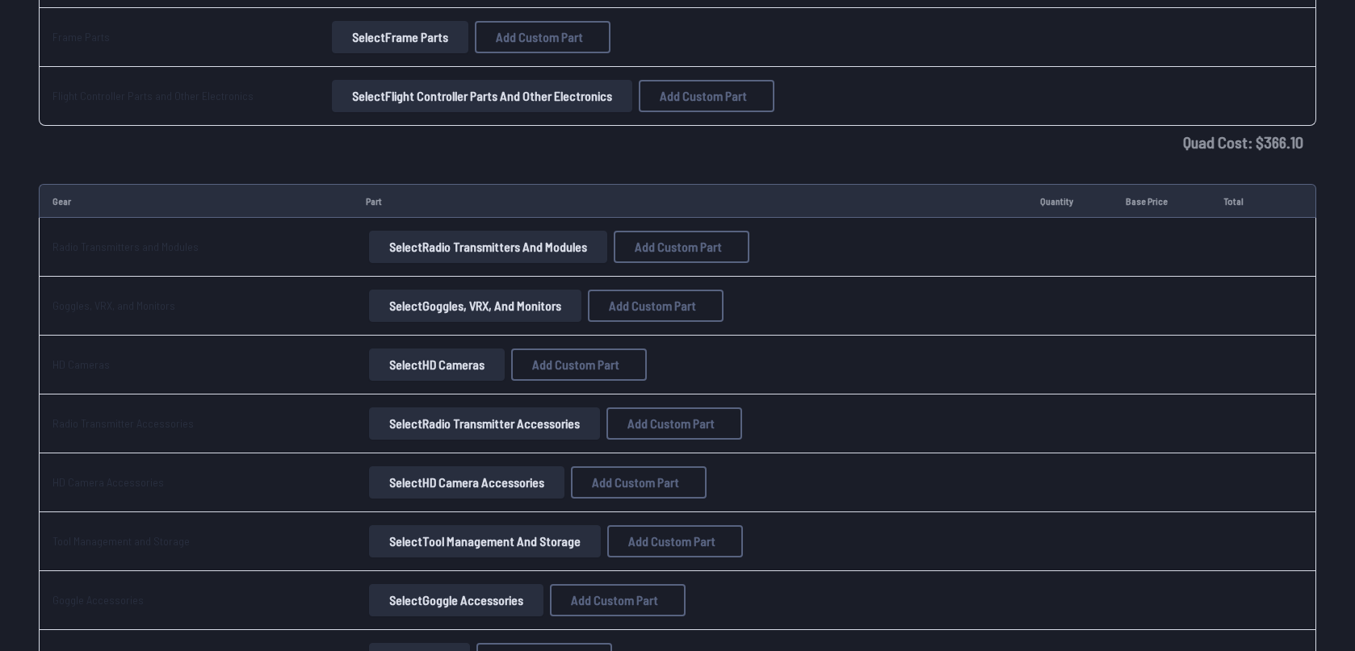
scroll to position [1179, 0]
